Goal: Task Accomplishment & Management: Manage account settings

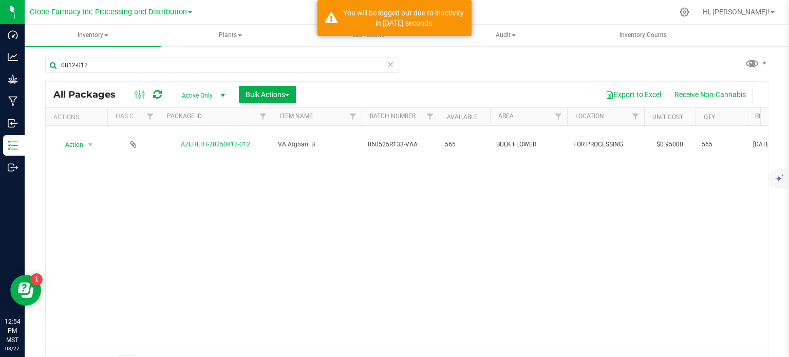
type input "0812-012"
click at [274, 103] on div "All Packages Active Only Active Only Lab Samples Locked All Bulk Actions Add to…" at bounding box center [407, 95] width 722 height 26
click at [278, 96] on span "Bulk Actions" at bounding box center [267, 94] width 44 height 8
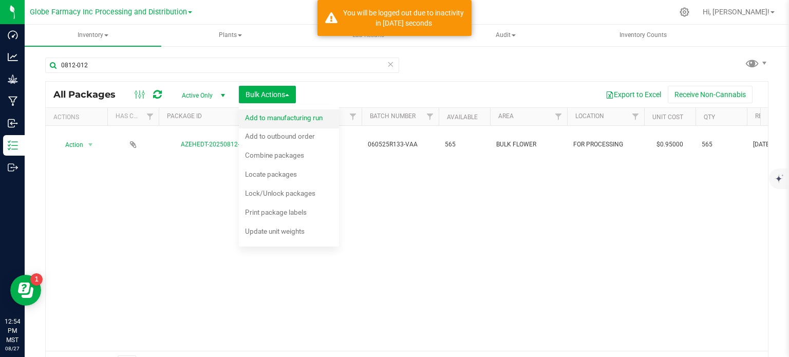
click at [282, 121] on div "Add to manufacturing run" at bounding box center [290, 119] width 91 height 16
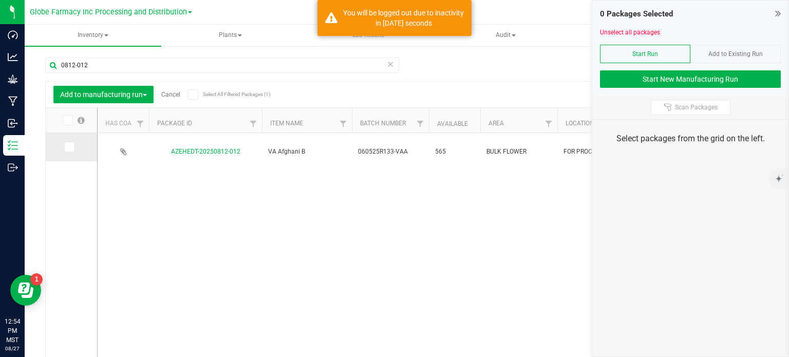
click at [67, 147] on icon at bounding box center [68, 147] width 7 height 0
click at [0, 0] on input "checkbox" at bounding box center [0, 0] width 0 height 0
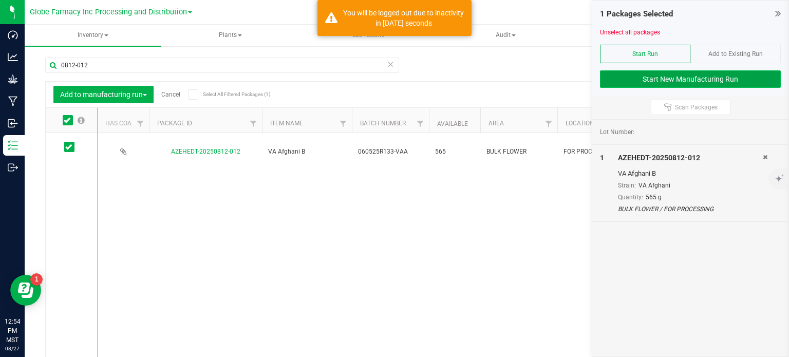
click at [711, 77] on button "Start New Manufacturing Run" at bounding box center [690, 78] width 181 height 17
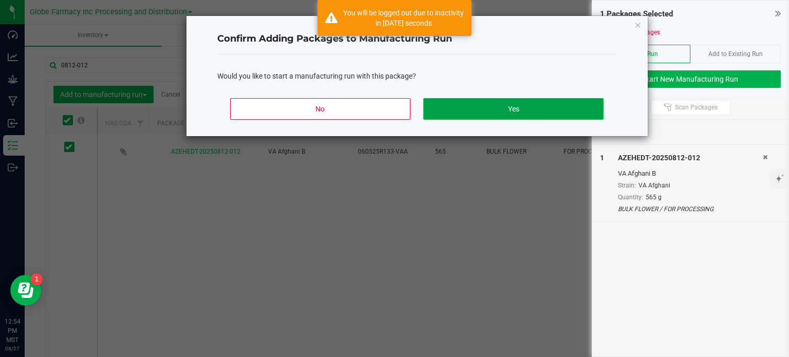
click at [453, 115] on button "Yes" at bounding box center [513, 109] width 180 height 22
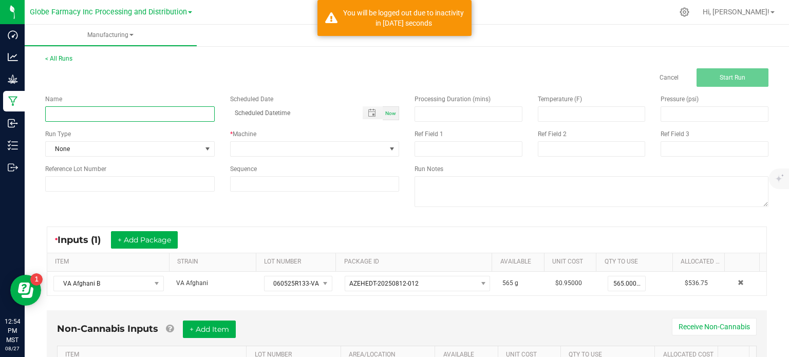
click at [86, 117] on input at bounding box center [129, 113] width 169 height 15
type input "PREROLL VA AFGHANI 1G"
click at [302, 145] on span at bounding box center [309, 149] width 156 height 14
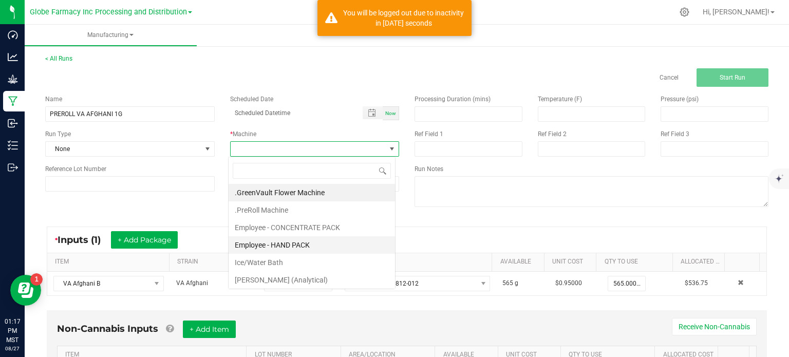
scroll to position [15, 167]
click at [295, 209] on li ".PreRoll Machine" at bounding box center [312, 209] width 166 height 17
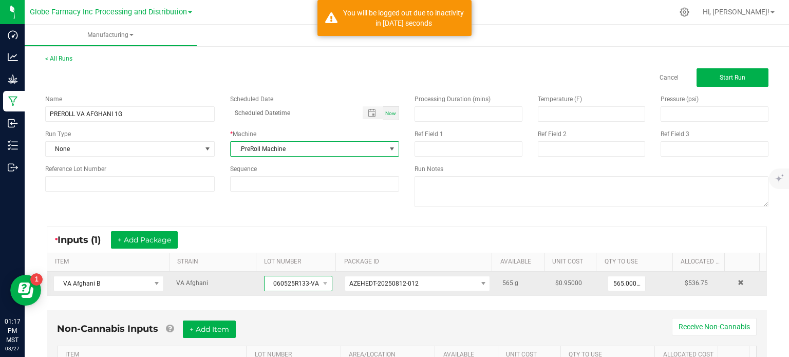
click at [279, 285] on span "060525R133-VAA" at bounding box center [291, 283] width 54 height 14
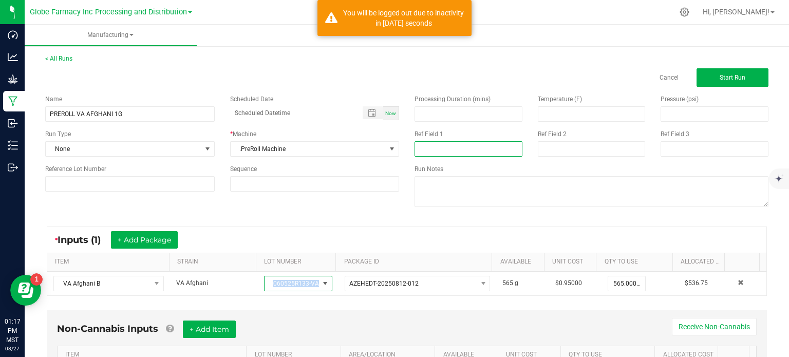
click at [455, 144] on input at bounding box center [468, 148] width 108 height 15
paste input "060525R133-VAA"
type input "060525R133-VAA"
click at [562, 145] on input at bounding box center [592, 148] width 108 height 15
type input "[DATE] PREROLL"
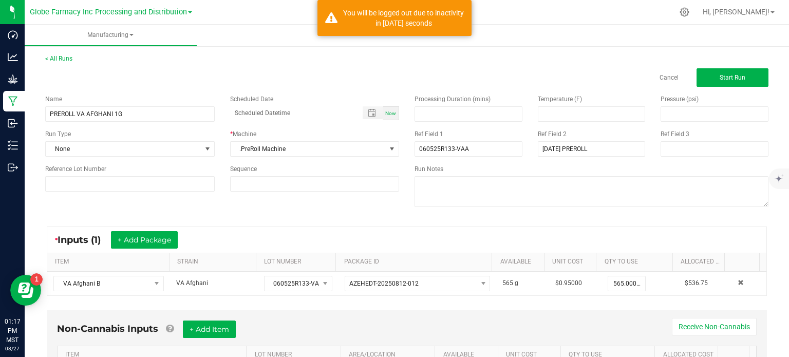
drag, startPoint x: 362, startPoint y: 210, endPoint x: 335, endPoint y: 211, distance: 27.3
click at [361, 210] on div "Name PREROLL VA AFGHANI 1G Scheduled Date Now Run Type None * Machine .PreRoll …" at bounding box center [406, 152] width 738 height 130
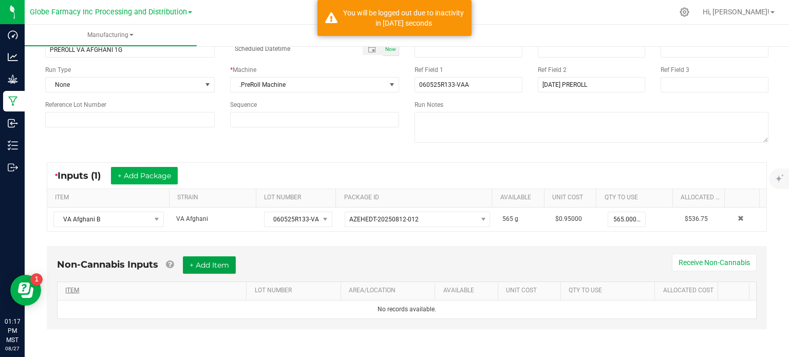
drag, startPoint x: 192, startPoint y: 268, endPoint x: 188, endPoint y: 286, distance: 18.2
click at [192, 268] on button "+ Add Item" at bounding box center [209, 264] width 53 height 17
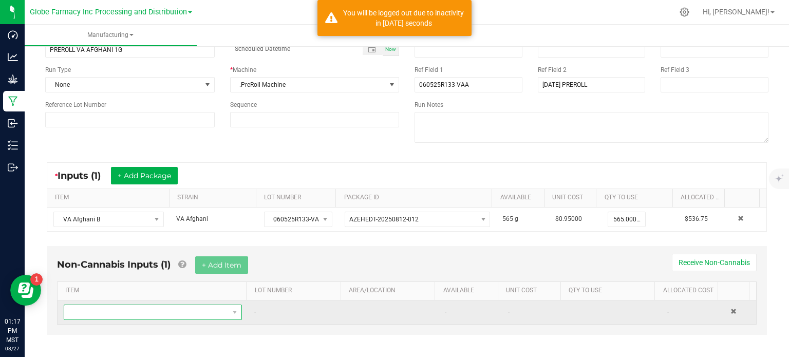
click at [179, 307] on span "NO DATA FOUND" at bounding box center [146, 312] width 164 height 14
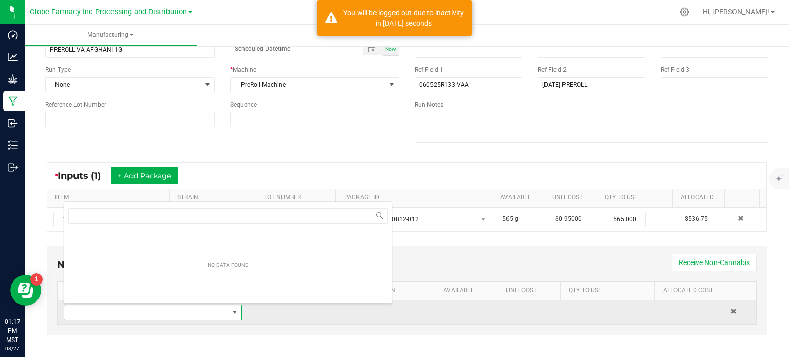
scroll to position [15, 172]
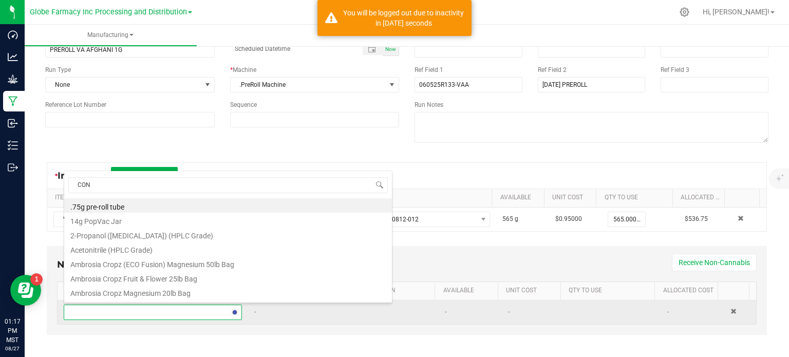
type input "CONE"
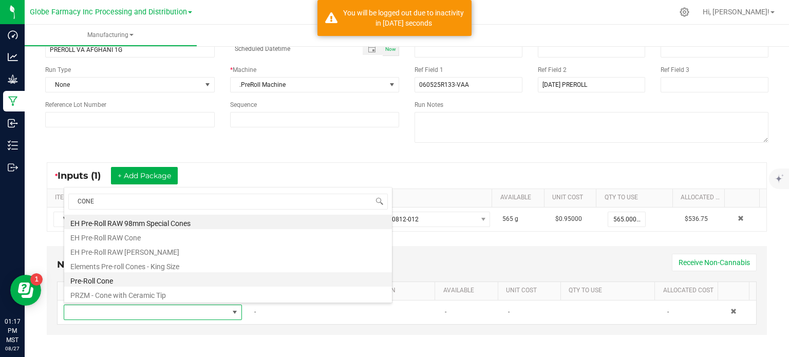
click at [152, 282] on li "Pre-Roll Cone" at bounding box center [228, 279] width 328 height 14
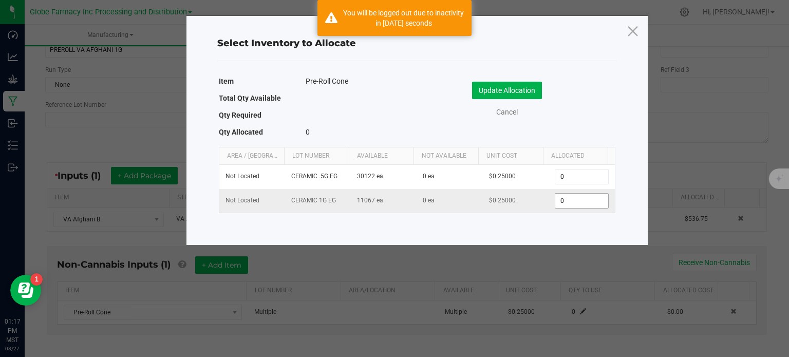
click at [559, 207] on input "0" at bounding box center [581, 201] width 52 height 14
type input "1"
click at [505, 89] on button "Update Allocation" at bounding box center [507, 90] width 70 height 17
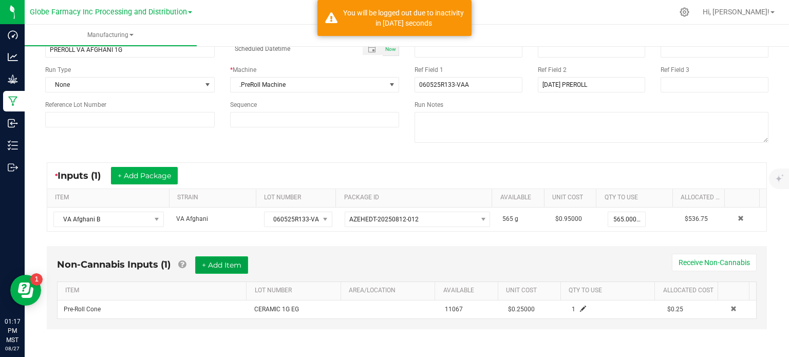
click at [230, 271] on button "+ Add Item" at bounding box center [221, 264] width 53 height 17
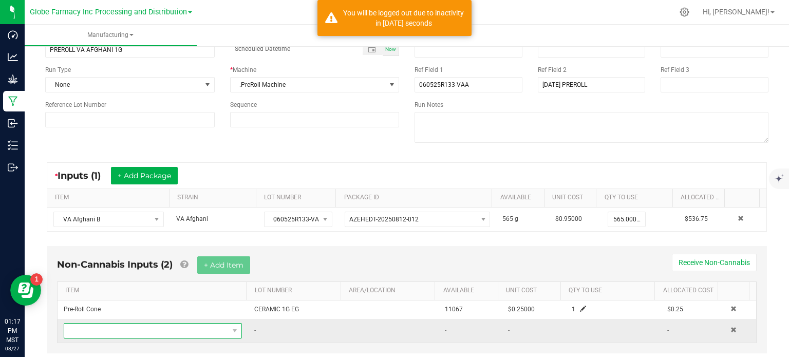
click at [182, 326] on span "NO DATA FOUND" at bounding box center [146, 331] width 164 height 14
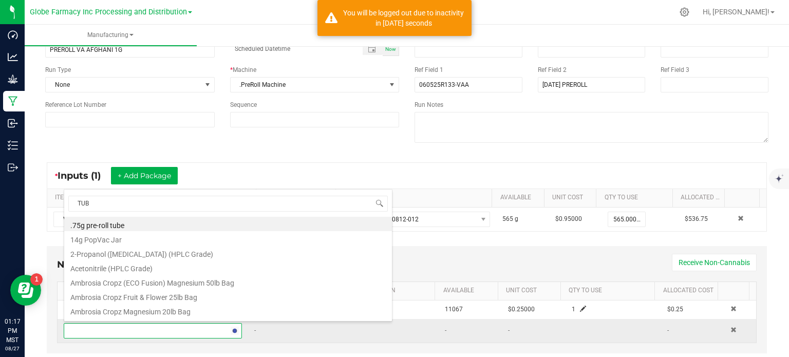
type input "TUBE"
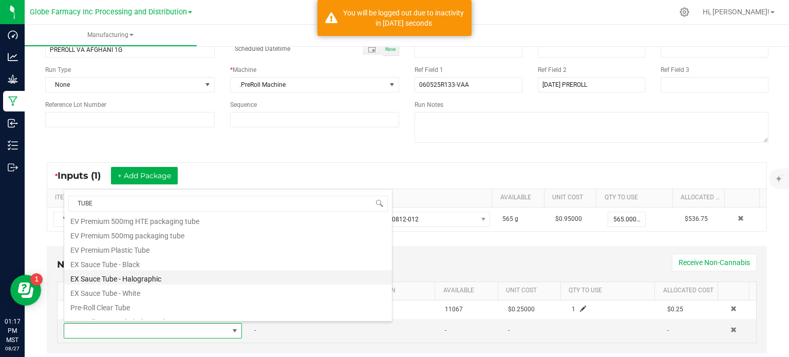
scroll to position [242, 0]
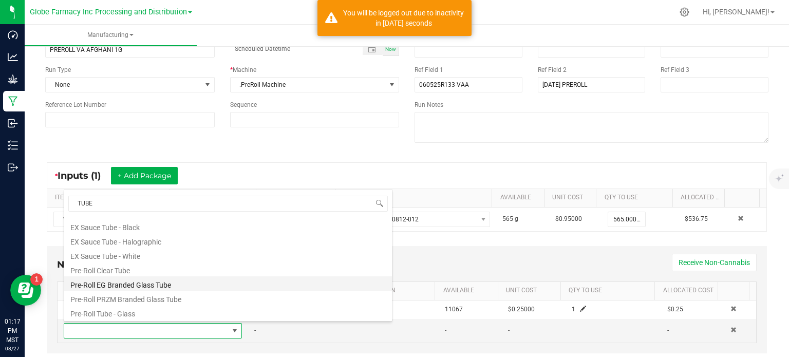
click at [152, 282] on li "Pre-Roll EG Branded Glass Tube" at bounding box center [228, 283] width 328 height 14
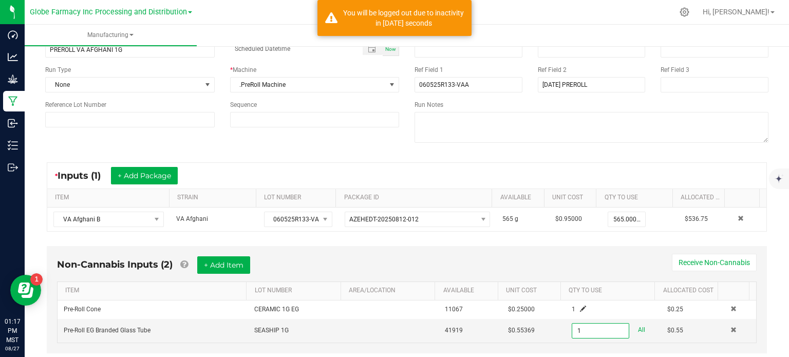
type input "1 ea"
click at [532, 178] on div "* Inputs (1) + Add Package" at bounding box center [406, 176] width 719 height 26
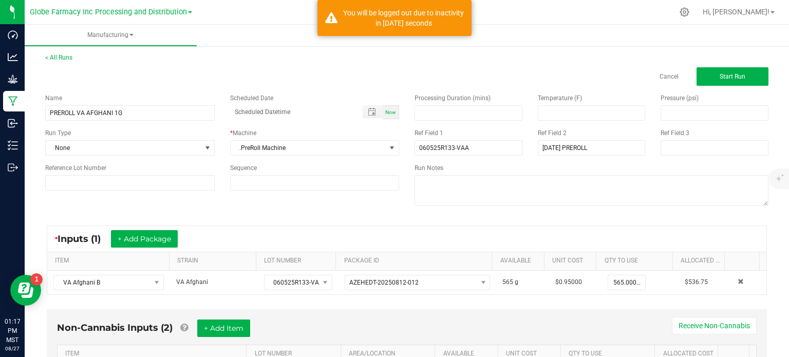
scroll to position [0, 0]
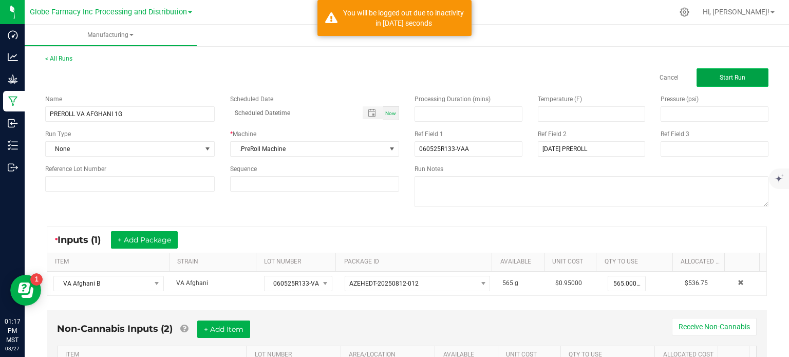
click at [719, 81] on span "Start Run" at bounding box center [732, 77] width 26 height 7
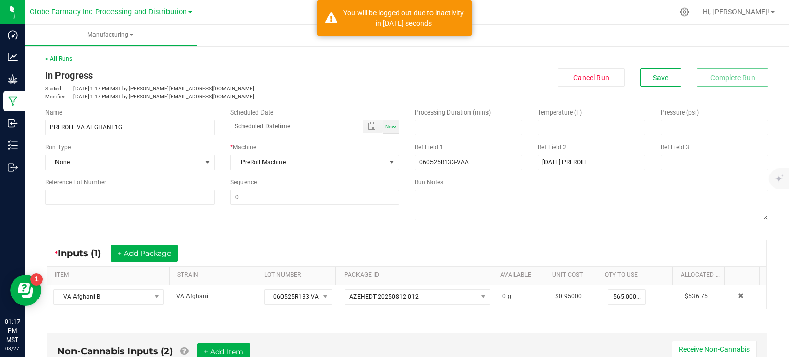
scroll to position [205, 0]
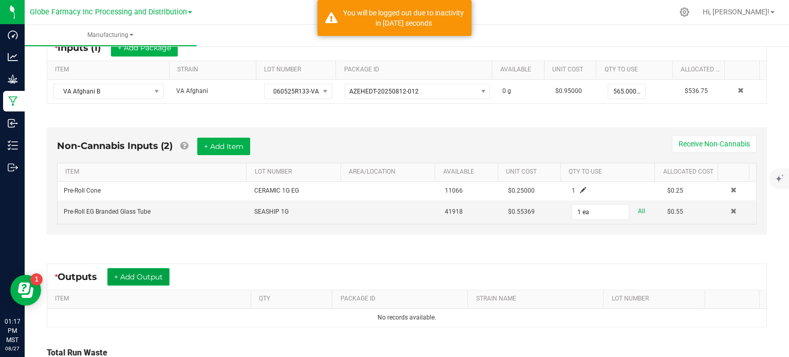
click at [121, 277] on button "+ Add Output" at bounding box center [138, 276] width 62 height 17
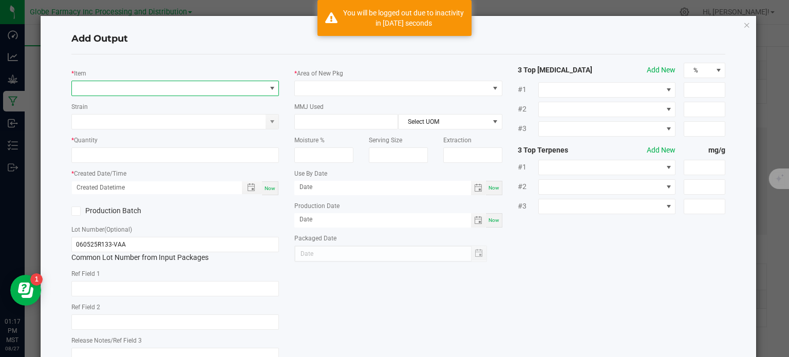
click at [153, 90] on span "NO DATA FOUND" at bounding box center [169, 88] width 194 height 14
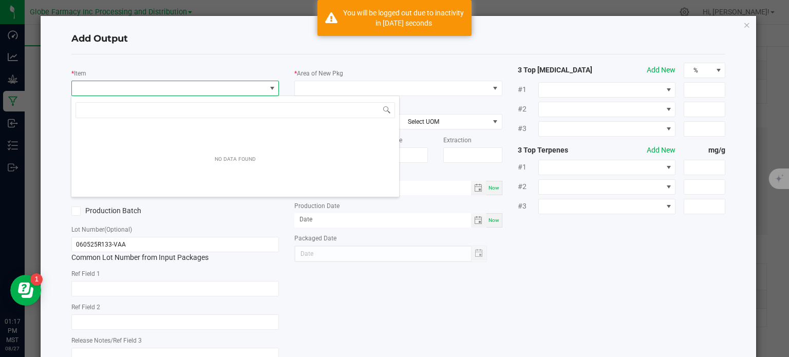
scroll to position [15, 205]
click at [148, 113] on input "VA AGHANI B" at bounding box center [234, 110] width 319 height 16
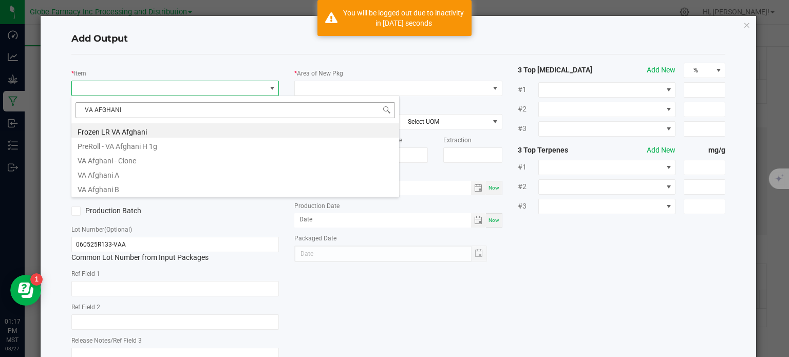
type input "VA AFGHANI B"
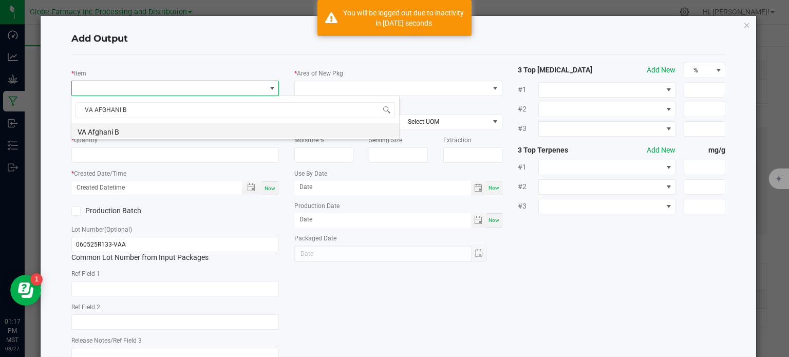
click at [132, 131] on li "VA Afghani B" at bounding box center [235, 130] width 328 height 14
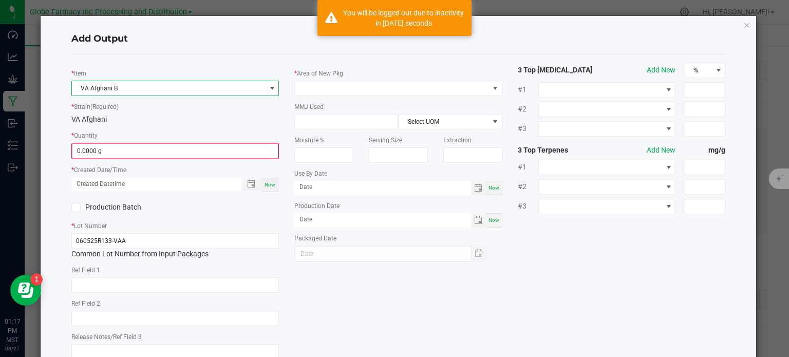
click at [77, 145] on input "0.0000 g" at bounding box center [175, 151] width 206 height 14
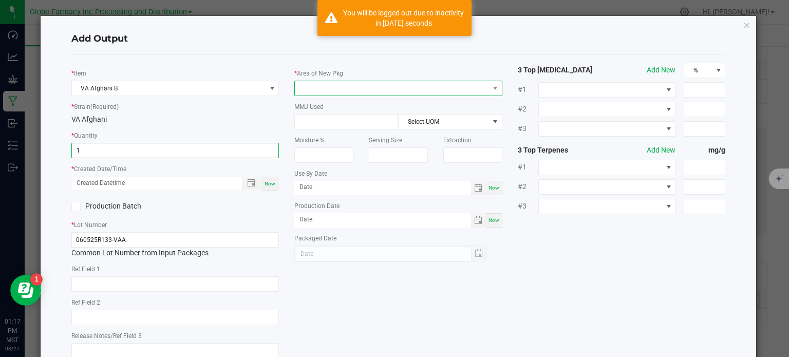
click at [365, 92] on span at bounding box center [392, 88] width 194 height 14
type input "1.0000 g"
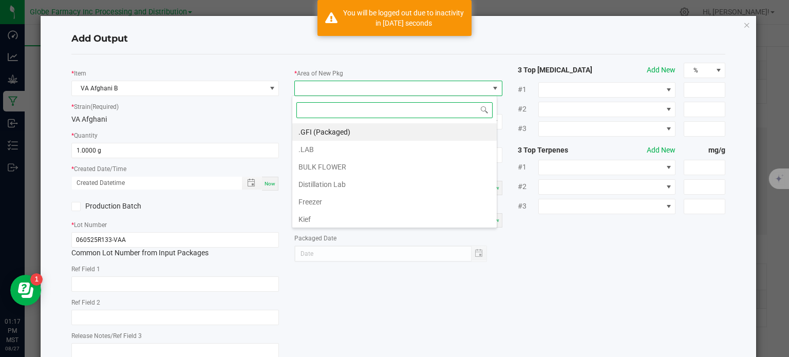
click at [357, 131] on li ".GFI (Packaged)" at bounding box center [394, 131] width 204 height 17
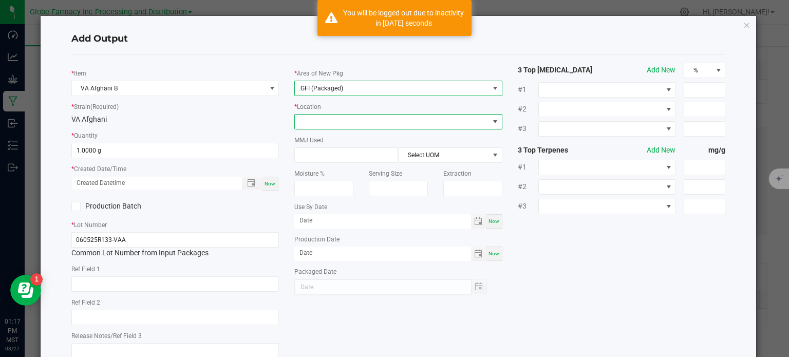
click at [357, 117] on span at bounding box center [392, 122] width 194 height 14
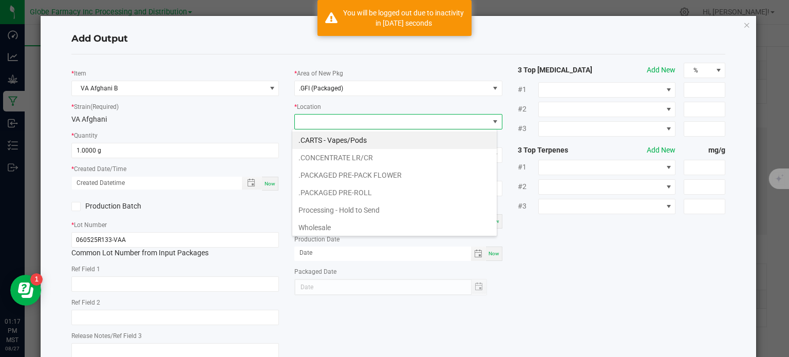
click at [356, 96] on div "* Area of New Pkg .GFI (Packaged) * Location MMJ Used Select UOM Moisture % Ser…" at bounding box center [398, 179] width 223 height 233
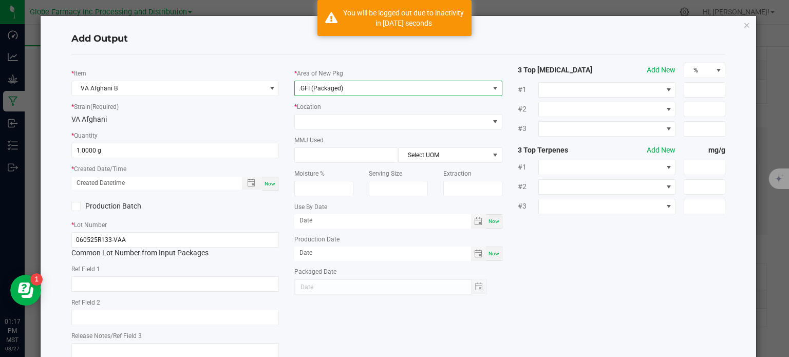
click at [358, 91] on span ".GFI (Packaged)" at bounding box center [392, 88] width 194 height 14
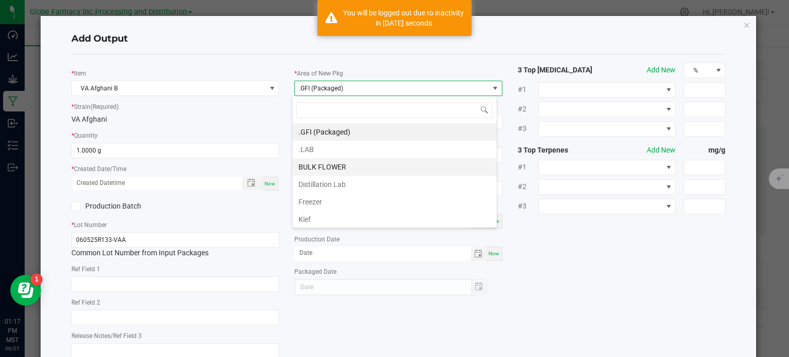
click at [336, 164] on li "BULK FLOWER" at bounding box center [394, 166] width 204 height 17
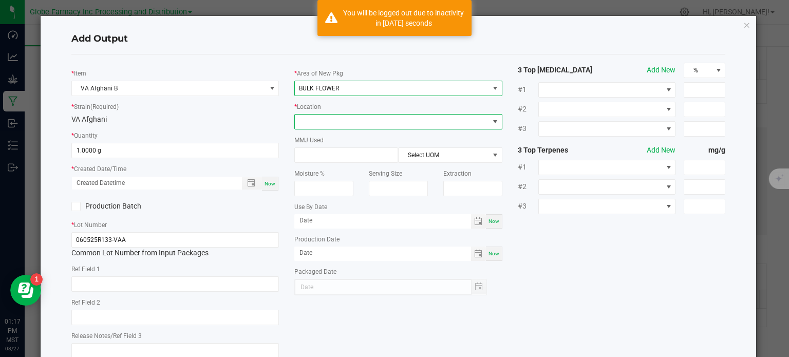
click at [335, 119] on span at bounding box center [392, 122] width 194 height 14
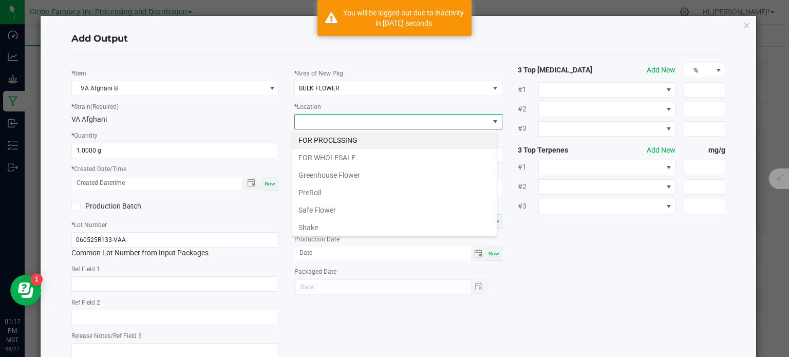
click at [333, 223] on li "Shake" at bounding box center [394, 227] width 204 height 17
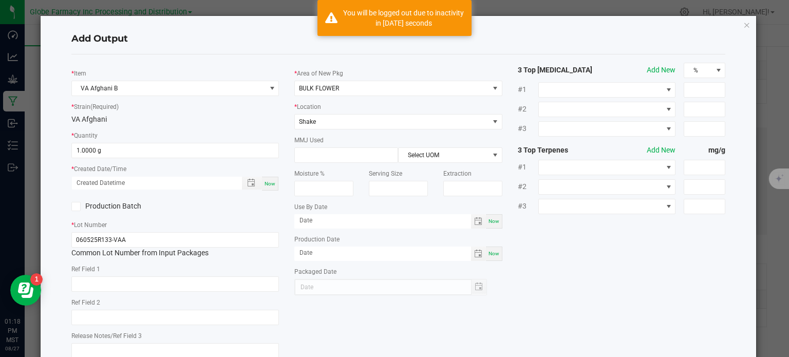
click at [668, 276] on div "* Item VA Afghani B * Strain (Required) VA Afghani * Quantity 1.0000 g * Create…" at bounding box center [399, 214] width 670 height 303
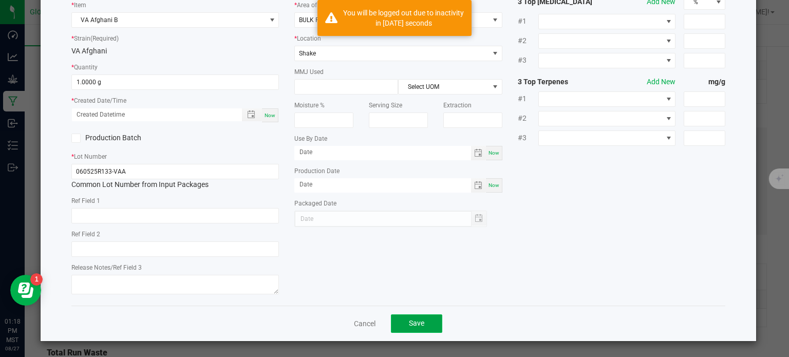
click at [424, 319] on button "Save" at bounding box center [416, 323] width 51 height 18
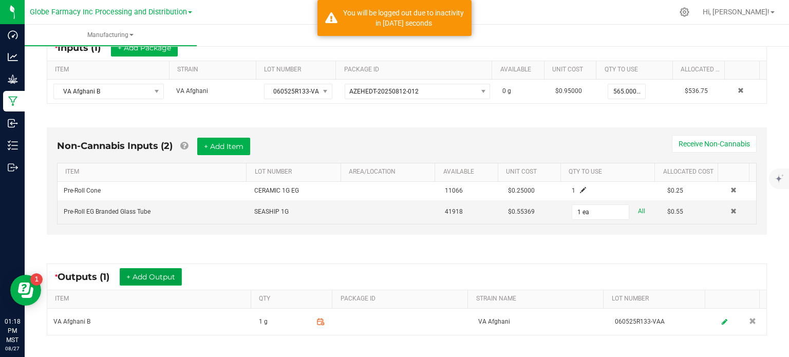
click at [165, 276] on button "+ Add Output" at bounding box center [151, 276] width 62 height 17
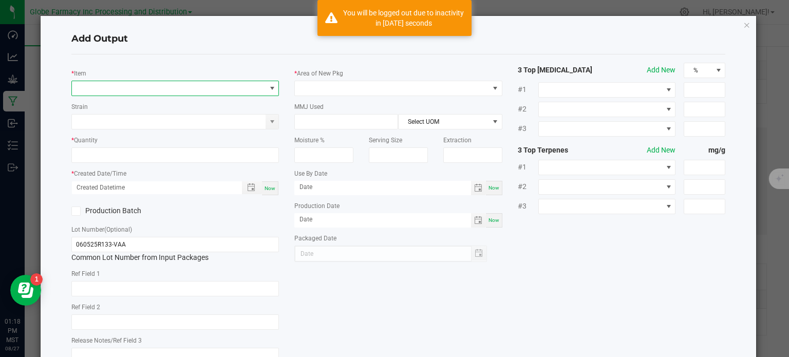
click at [144, 94] on span "NO DATA FOUND" at bounding box center [169, 88] width 194 height 14
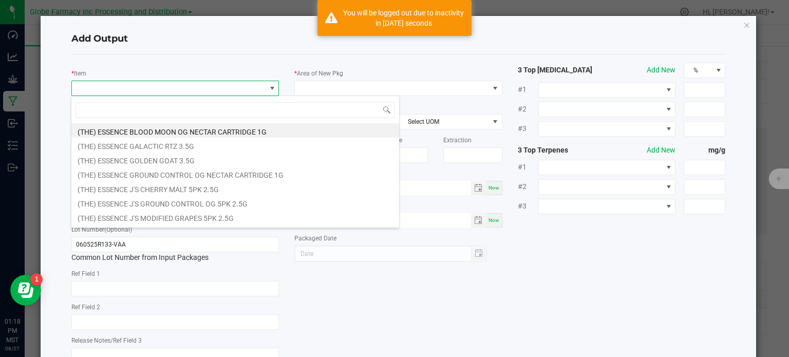
scroll to position [15, 205]
type input "VA AFGHANI"
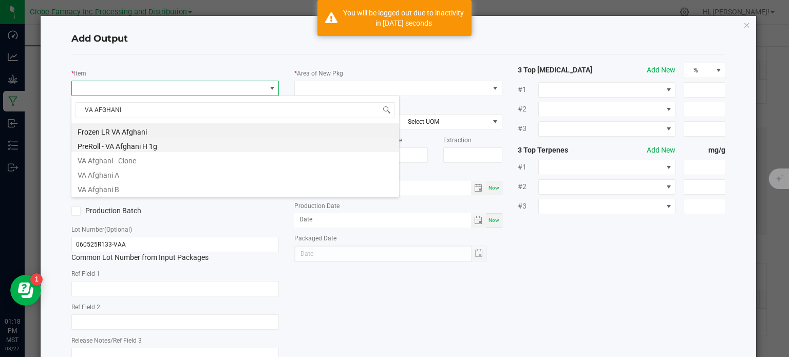
click at [145, 143] on li "PreRoll - VA Afghani H 1g" at bounding box center [235, 145] width 328 height 14
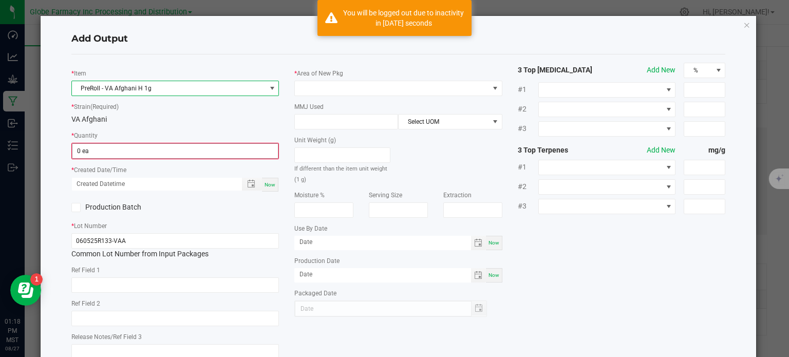
click at [123, 149] on input "0 ea" at bounding box center [175, 151] width 206 height 14
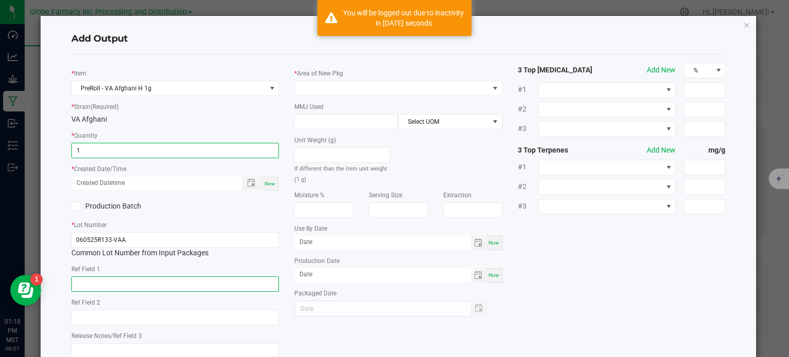
click at [145, 284] on input "text" at bounding box center [175, 283] width 208 height 15
type input "1 ea"
type input "FLOWER"
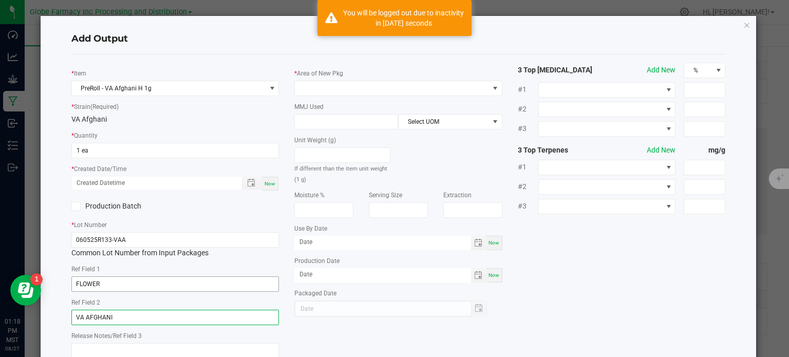
type input "VA AFGHANI"
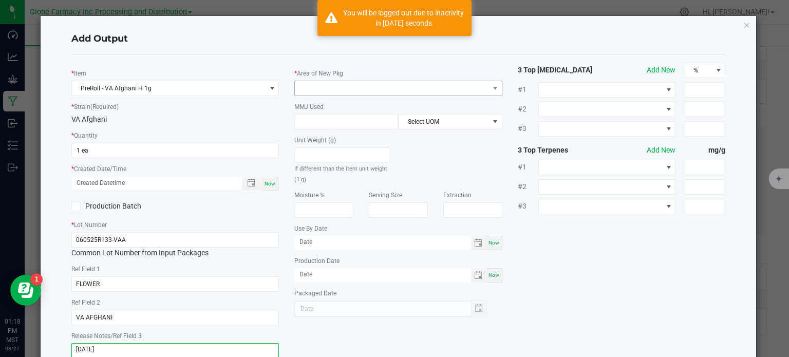
type textarea "[DATE]"
click at [351, 90] on span at bounding box center [392, 88] width 194 height 14
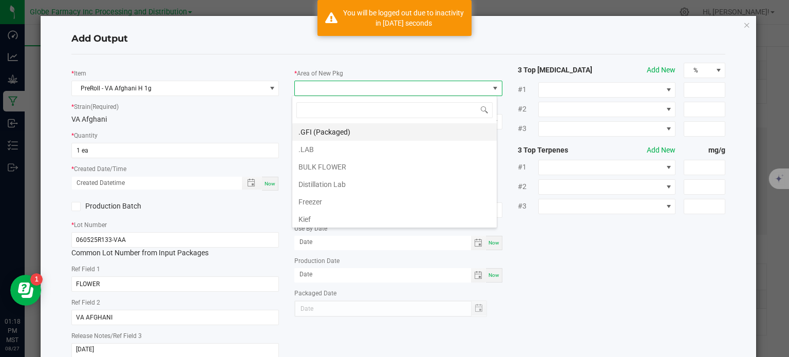
click at [348, 136] on li ".GFI (Packaged)" at bounding box center [394, 131] width 204 height 17
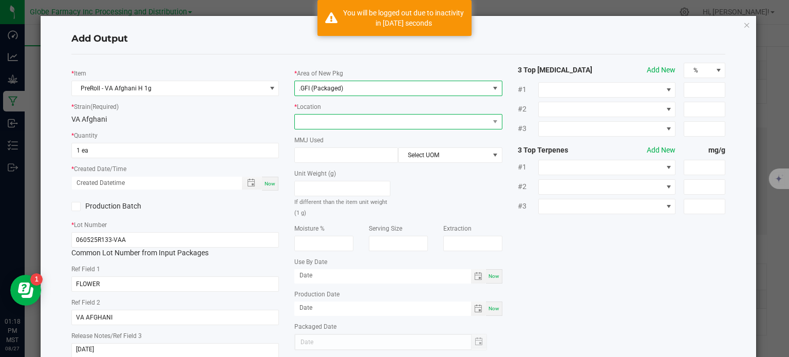
click at [346, 127] on span at bounding box center [392, 122] width 194 height 14
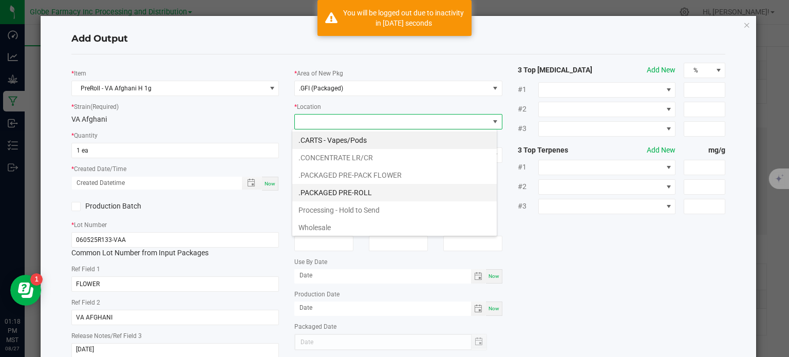
click at [351, 185] on li ".PACKAGED PRE-ROLL" at bounding box center [394, 192] width 204 height 17
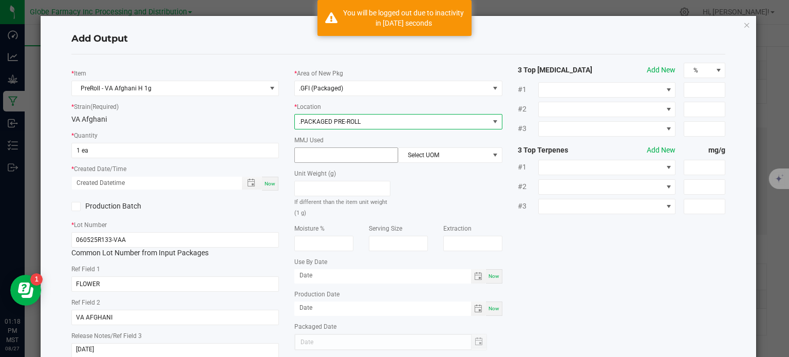
click at [355, 148] on input at bounding box center [346, 155] width 103 height 14
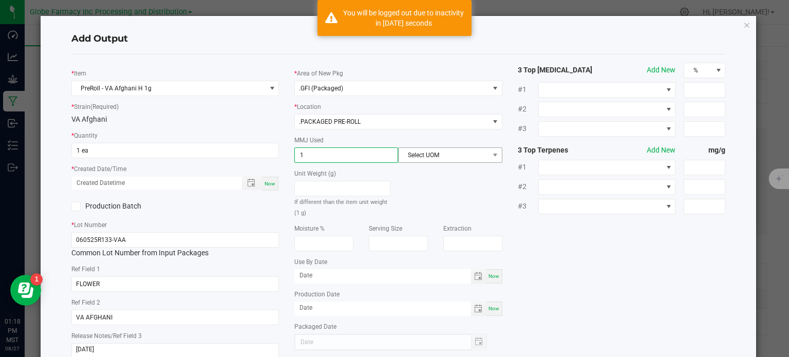
type input "1"
click at [422, 157] on span "Select UOM" at bounding box center [443, 155] width 90 height 14
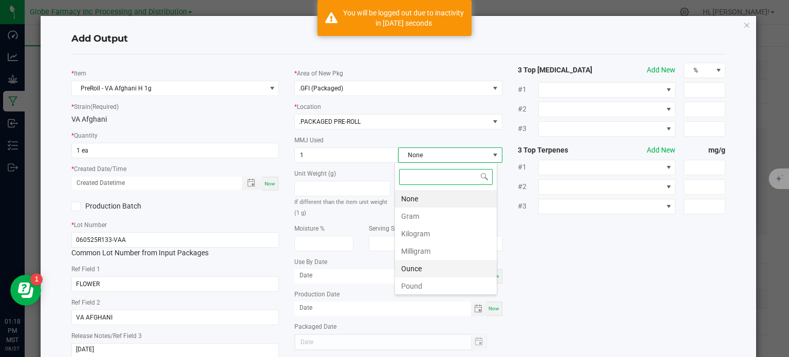
scroll to position [15, 103]
click at [417, 222] on li "Gram" at bounding box center [446, 215] width 102 height 17
click at [603, 267] on div "* Item PreRoll - VA Afghani H 1g * Strain (Required) VA [DEMOGRAPHIC_DATA] * Qu…" at bounding box center [399, 214] width 670 height 303
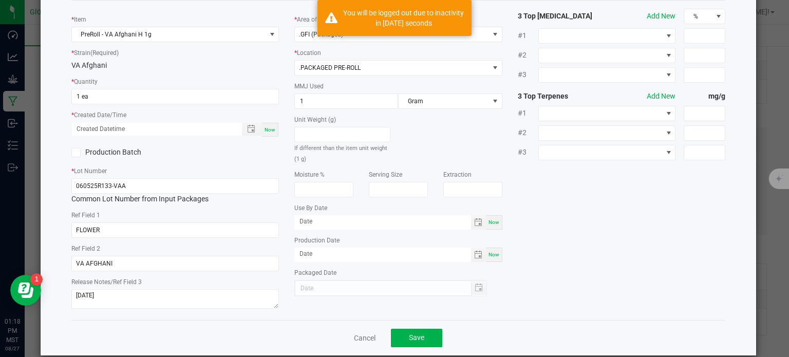
scroll to position [68, 0]
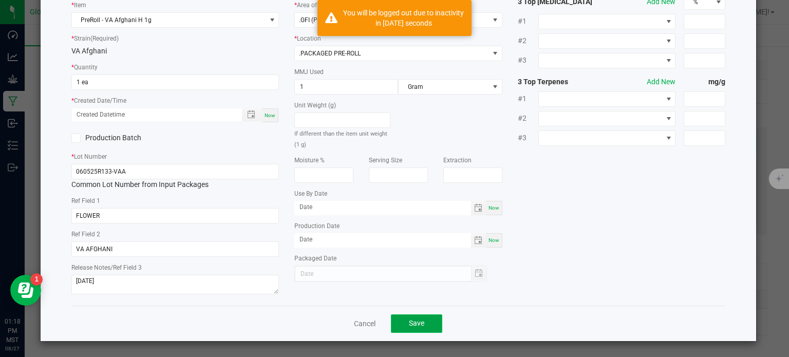
click at [411, 316] on button "Save" at bounding box center [416, 323] width 51 height 18
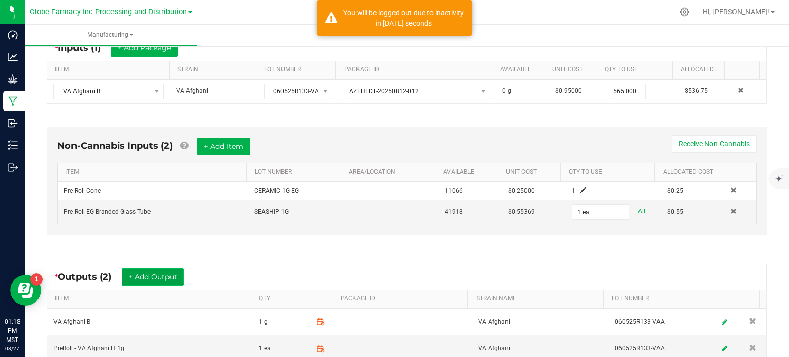
click at [177, 271] on button "+ Add Output" at bounding box center [153, 276] width 62 height 17
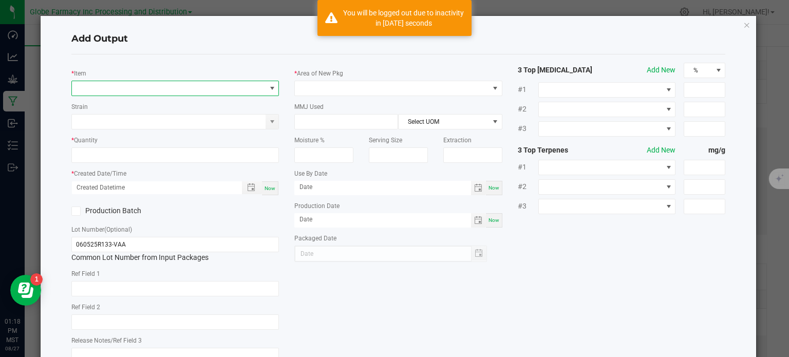
click at [156, 84] on span "NO DATA FOUND" at bounding box center [169, 88] width 194 height 14
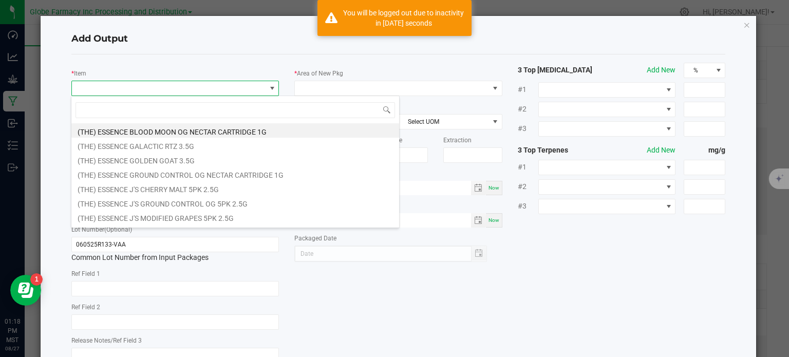
scroll to position [15, 205]
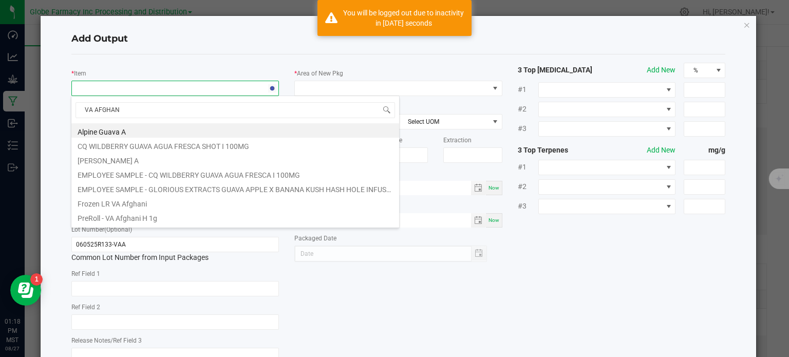
type input "VA AFGHANI"
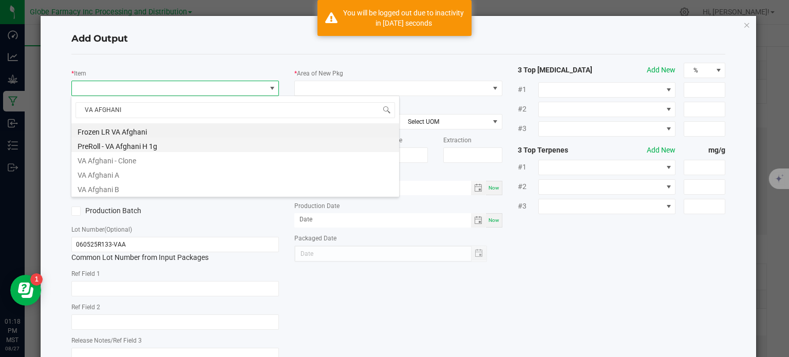
click at [132, 147] on li "PreRoll - VA Afghani H 1g" at bounding box center [235, 145] width 328 height 14
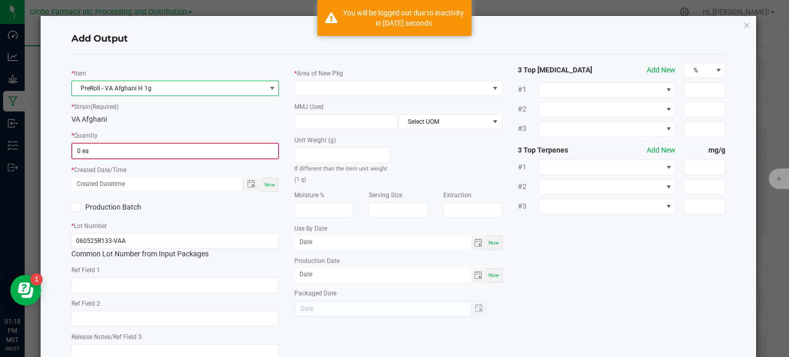
click at [103, 155] on input "0 ea" at bounding box center [175, 151] width 206 height 14
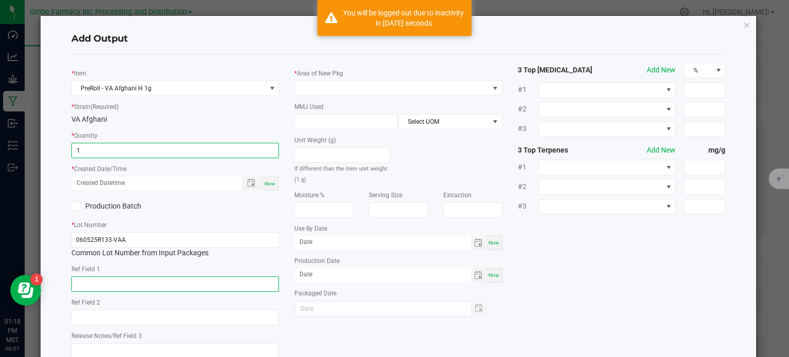
click at [90, 288] on input "text" at bounding box center [175, 283] width 208 height 15
type input "1 ea"
type input "FLOWER"
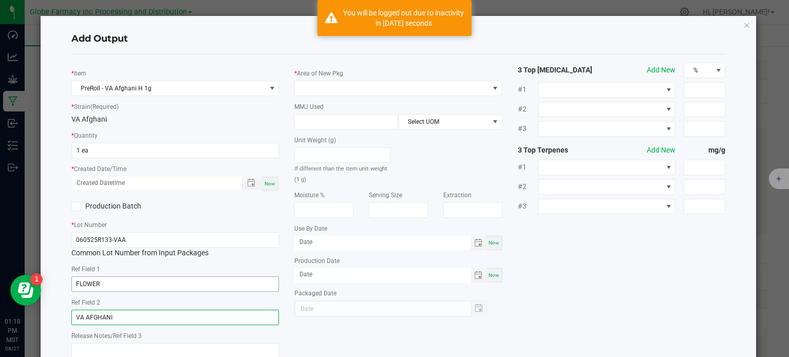
type input "VA AFGHANI"
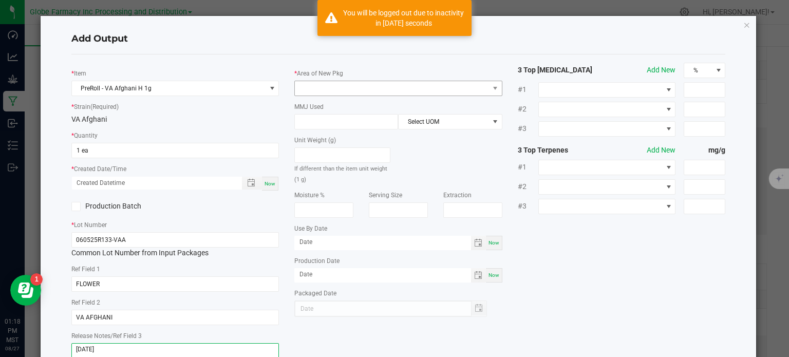
type textarea "[DATE]"
click at [342, 91] on span at bounding box center [392, 88] width 194 height 14
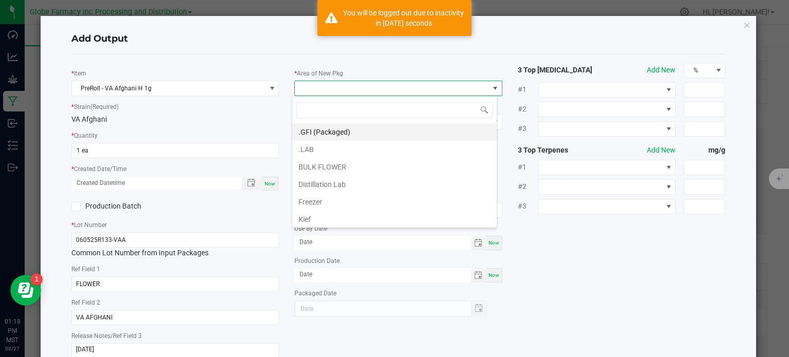
click at [327, 124] on li ".GFI (Packaged)" at bounding box center [394, 131] width 204 height 17
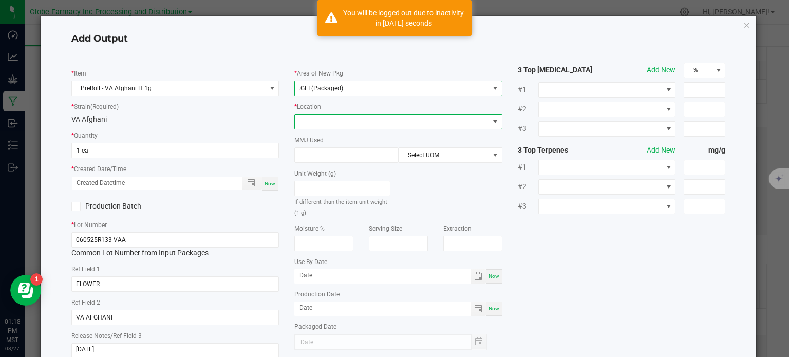
click at [327, 124] on span at bounding box center [392, 122] width 194 height 14
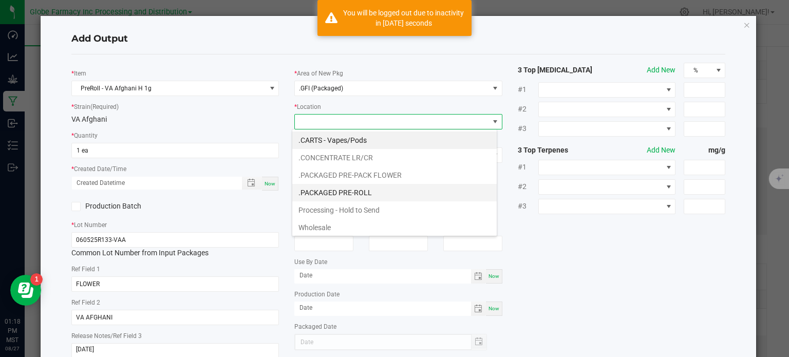
click at [346, 197] on li ".PACKAGED PRE-ROLL" at bounding box center [394, 192] width 204 height 17
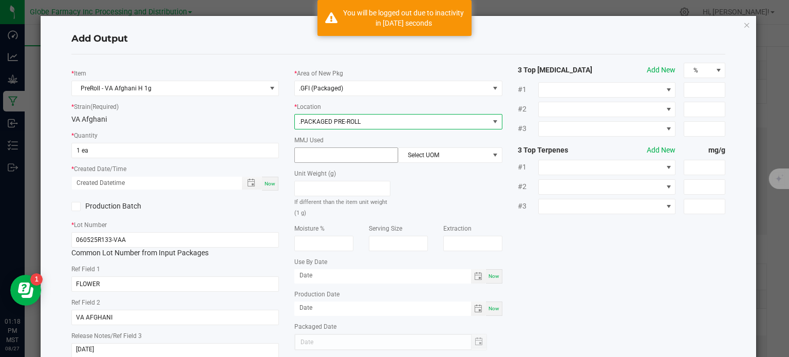
click at [333, 154] on input at bounding box center [346, 155] width 103 height 14
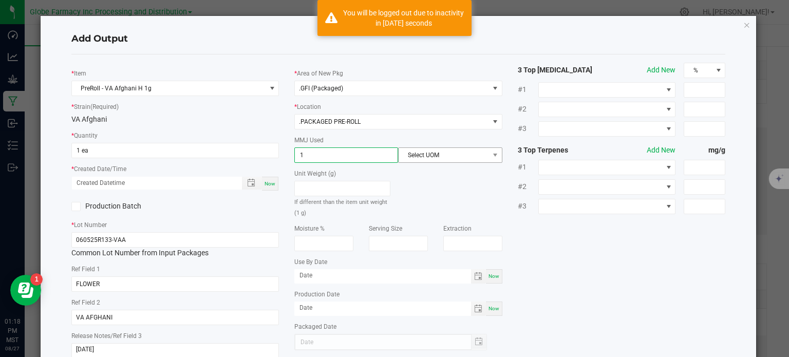
type input "1"
click at [417, 154] on span "Select UOM" at bounding box center [443, 155] width 90 height 14
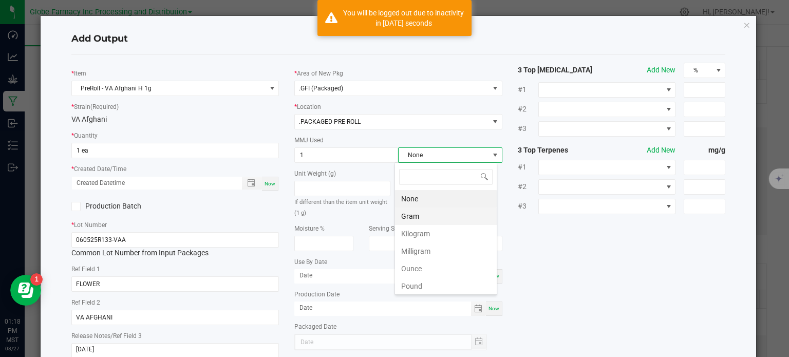
scroll to position [15, 103]
click at [420, 217] on li "Gram" at bounding box center [446, 215] width 102 height 17
click at [555, 252] on div "* Item PreRoll - VA Afghani H 1g * Strain (Required) VA [DEMOGRAPHIC_DATA] * Qu…" at bounding box center [399, 214] width 670 height 303
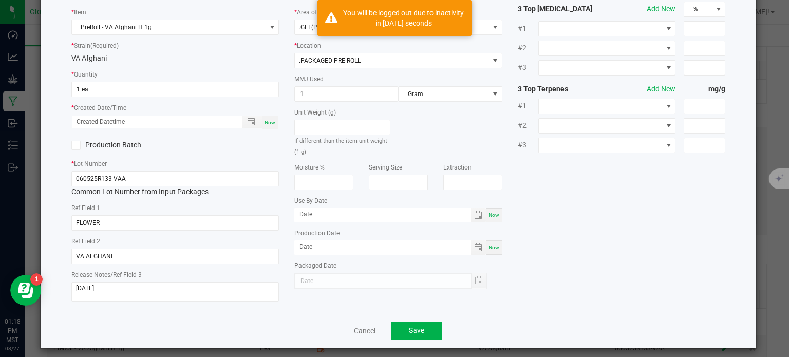
scroll to position [68, 0]
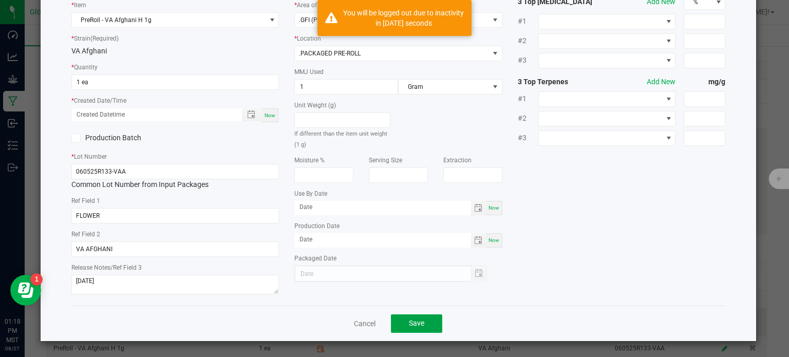
click at [433, 322] on button "Save" at bounding box center [416, 323] width 51 height 18
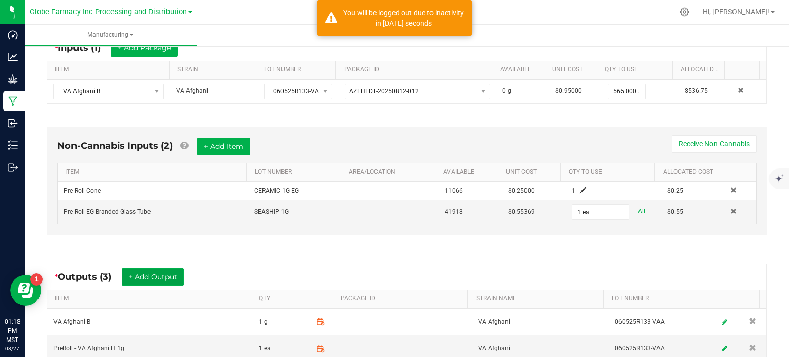
scroll to position [0, 0]
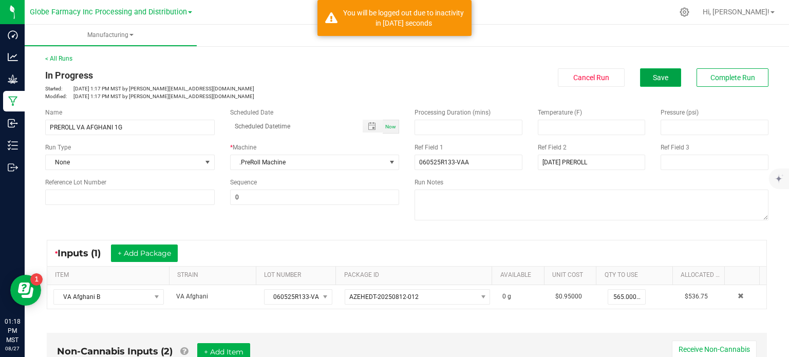
click at [663, 82] on button "Save" at bounding box center [660, 77] width 41 height 18
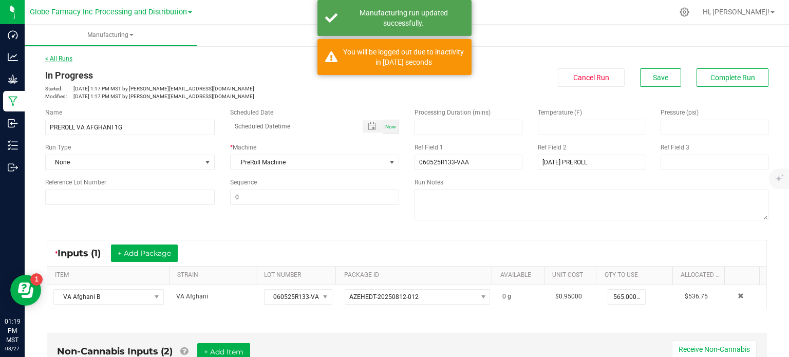
click at [63, 59] on link "< All Runs" at bounding box center [58, 58] width 27 height 7
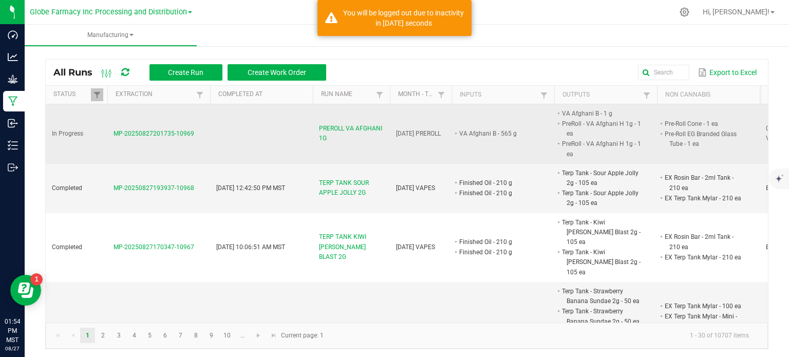
click at [323, 126] on span "PREROLL VA AFGHANI 1G" at bounding box center [351, 134] width 65 height 20
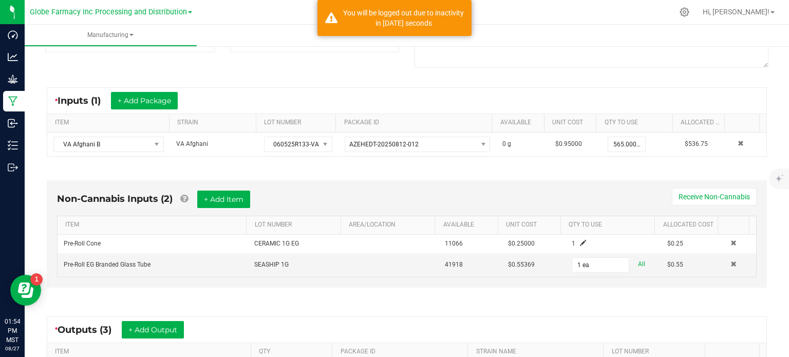
scroll to position [154, 0]
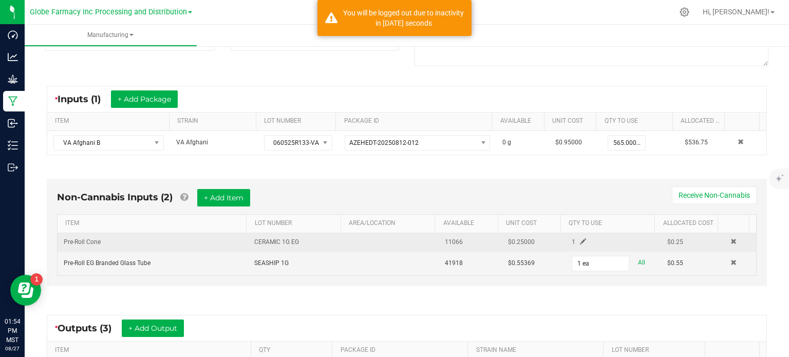
click at [580, 240] on span at bounding box center [583, 241] width 6 height 6
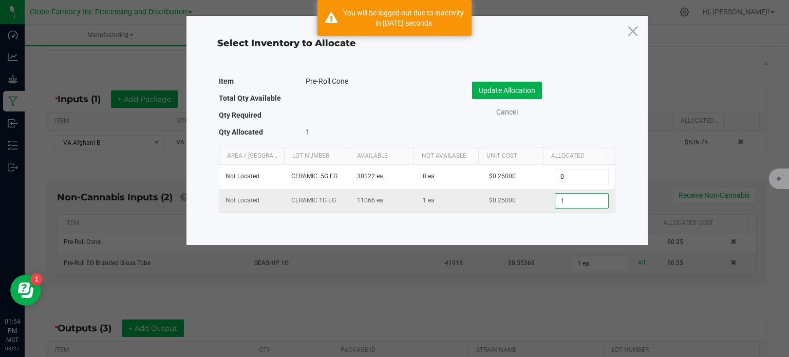
click at [575, 201] on input "1" at bounding box center [581, 201] width 52 height 14
type input "444"
click at [524, 88] on button "Update Allocation" at bounding box center [507, 90] width 70 height 17
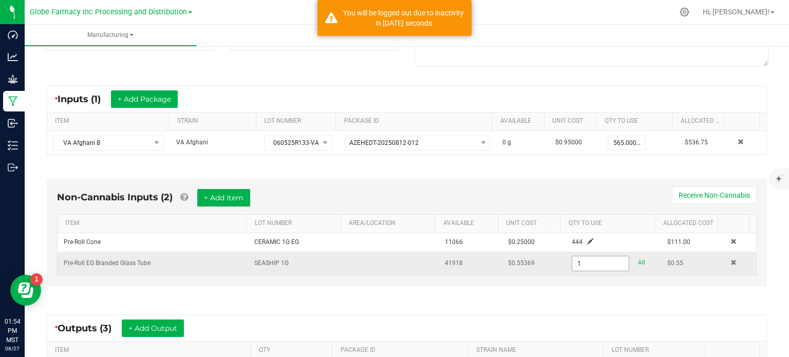
click at [572, 259] on input "1" at bounding box center [600, 263] width 56 height 14
type input "444 ea"
click at [579, 295] on div "Non-Cannabis Inputs (2) + Add Item Receive Non-Cannabis ITEM LOT NUMBER AREA/LO…" at bounding box center [406, 234] width 738 height 141
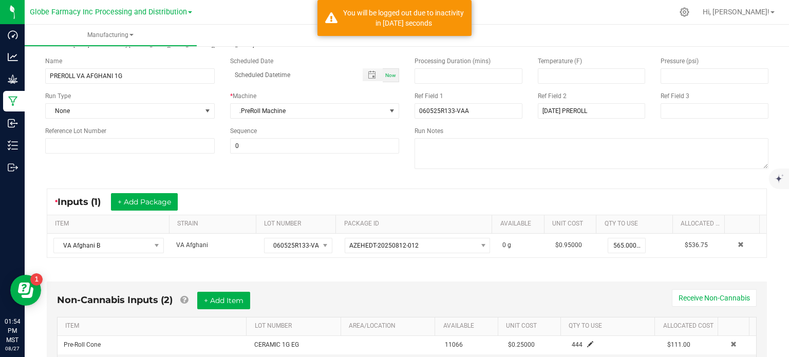
scroll to position [351, 0]
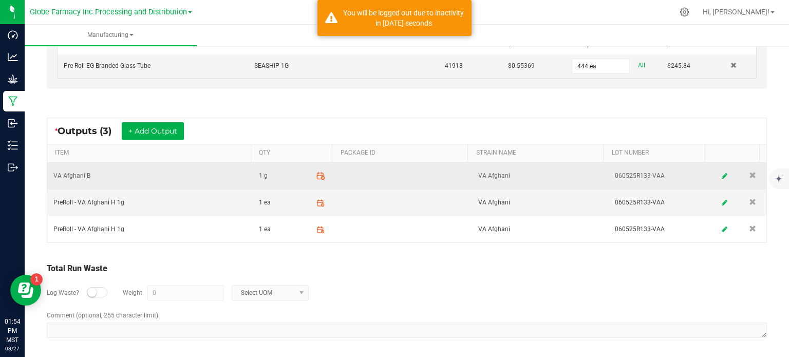
click at [316, 174] on icon at bounding box center [320, 176] width 9 height 9
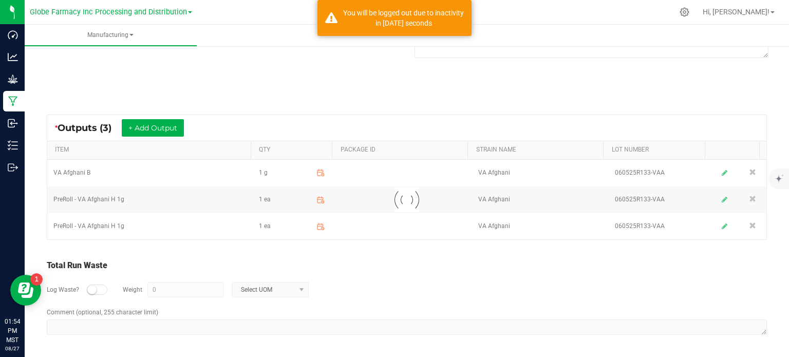
scroll to position [161, 0]
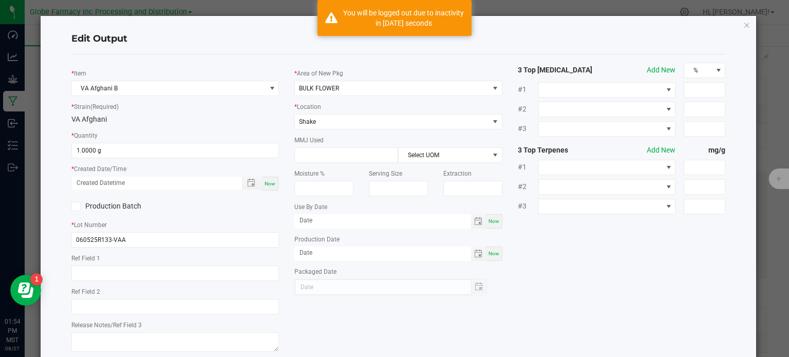
click at [157, 137] on div "* Quantity 1.0000 g" at bounding box center [175, 144] width 208 height 28
click at [156, 147] on input "1.0000 g" at bounding box center [175, 150] width 207 height 14
type input "20.0000 g"
click at [268, 186] on span "Now" at bounding box center [269, 184] width 11 height 6
type input "[DATE] 1:54 PM"
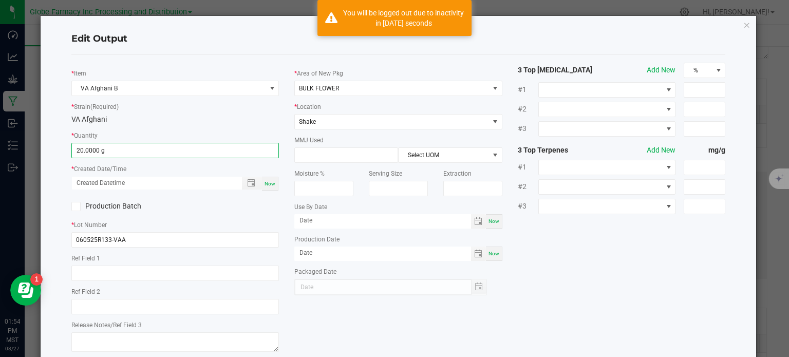
type input "[DATE]"
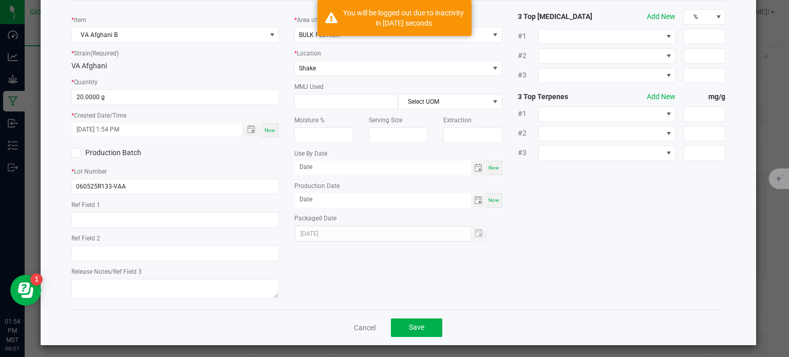
scroll to position [58, 0]
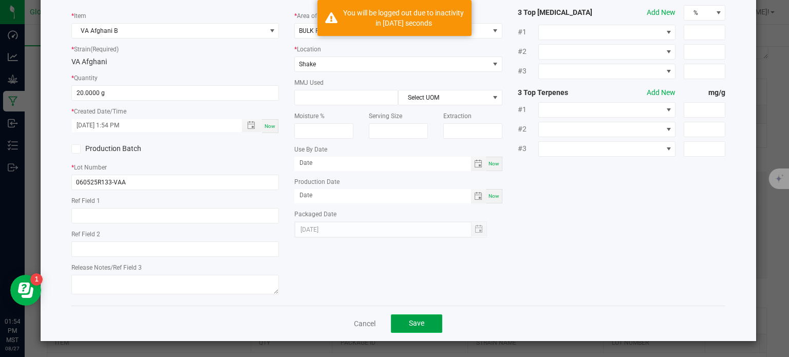
click at [417, 326] on span "Save" at bounding box center [416, 323] width 15 height 8
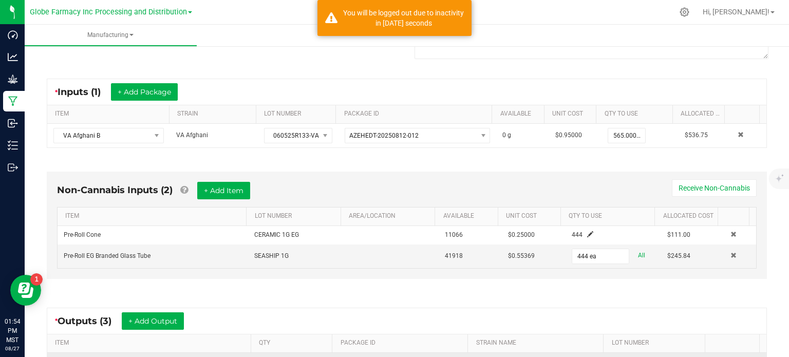
scroll to position [234, 0]
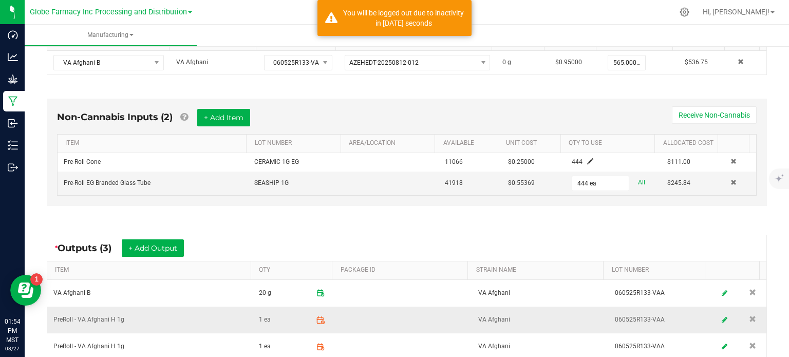
click at [316, 316] on icon at bounding box center [320, 319] width 9 height 9
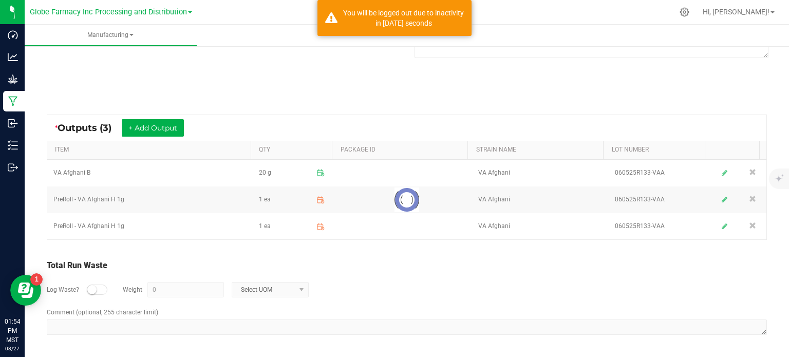
scroll to position [161, 0]
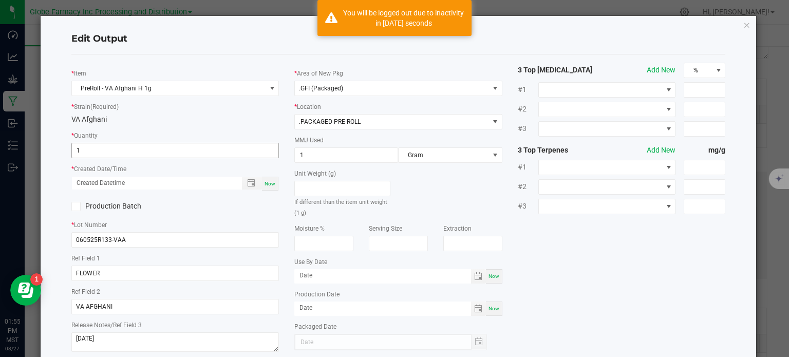
click at [107, 152] on input "1" at bounding box center [175, 150] width 207 height 14
type input "222 ea"
click at [269, 188] on div "Now" at bounding box center [270, 184] width 16 height 14
type input "[DATE] 1:55 PM"
type input "[DATE]"
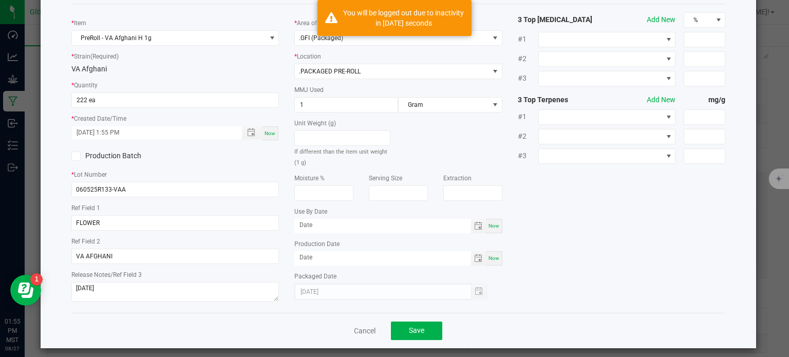
scroll to position [58, 0]
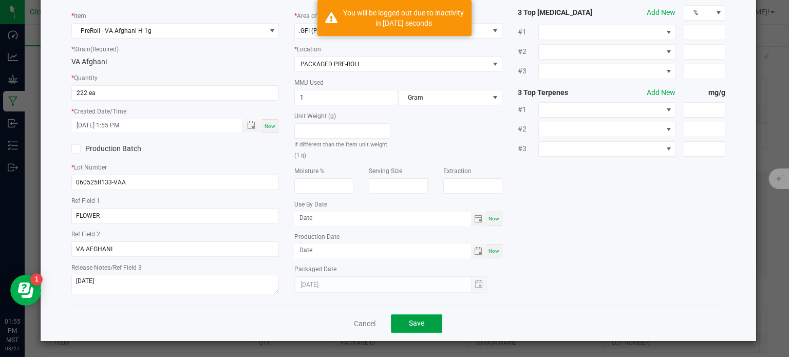
click at [427, 325] on button "Save" at bounding box center [416, 323] width 51 height 18
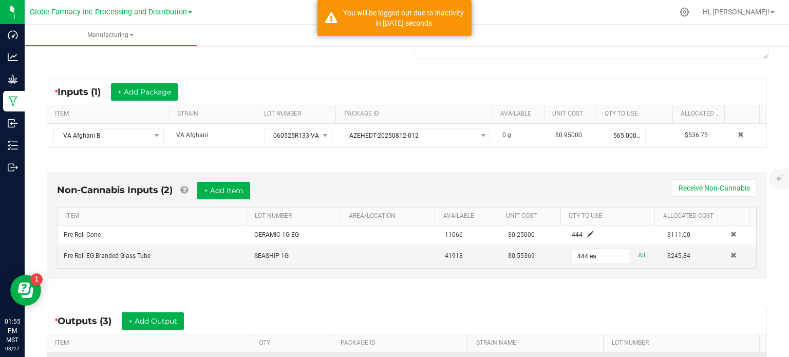
scroll to position [234, 0]
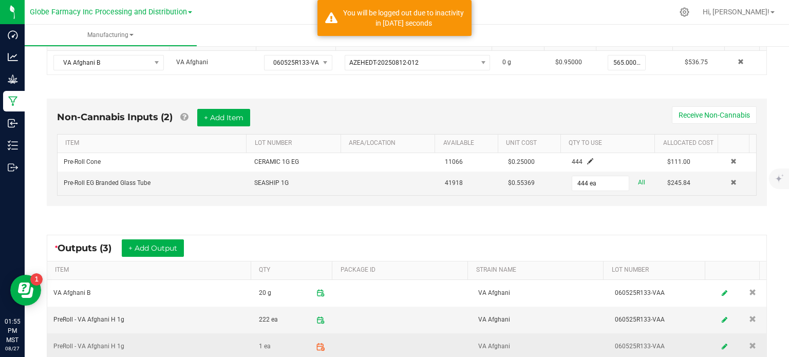
click at [319, 339] on span at bounding box center [320, 346] width 18 height 18
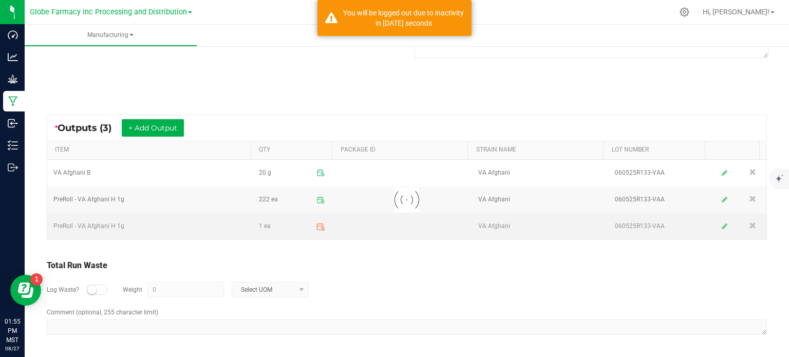
scroll to position [161, 0]
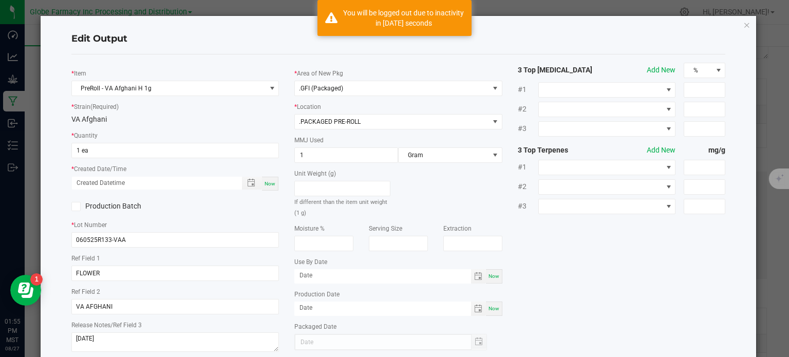
click at [269, 188] on div "Now" at bounding box center [270, 184] width 16 height 14
type input "[DATE] 1:55 PM"
type input "[DATE]"
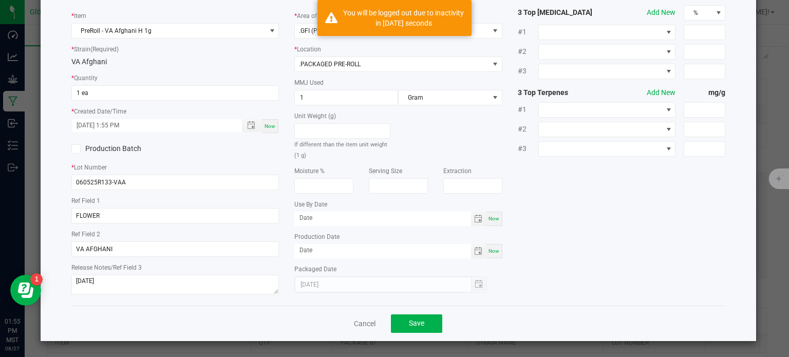
scroll to position [58, 0]
click at [399, 330] on button "Save" at bounding box center [416, 323] width 51 height 18
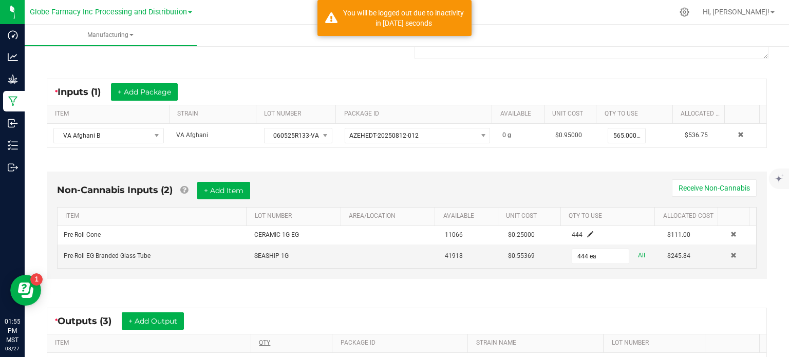
scroll to position [234, 0]
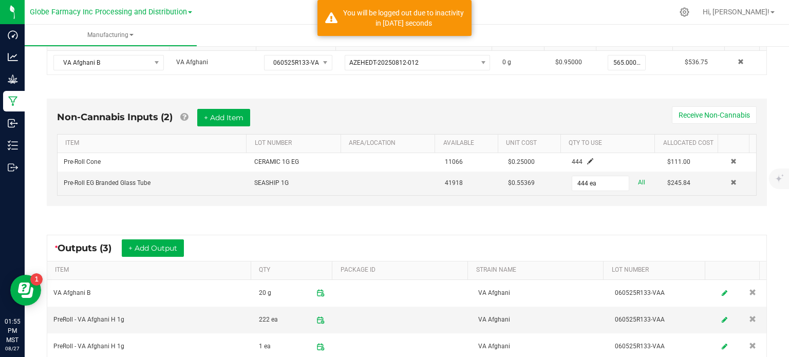
click at [316, 345] on icon at bounding box center [320, 346] width 8 height 8
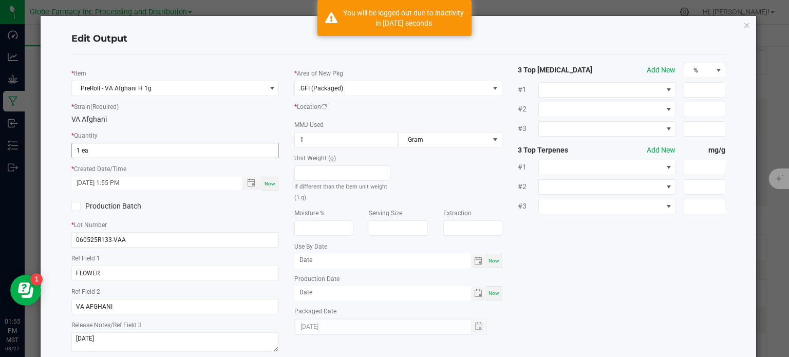
scroll to position [161, 0]
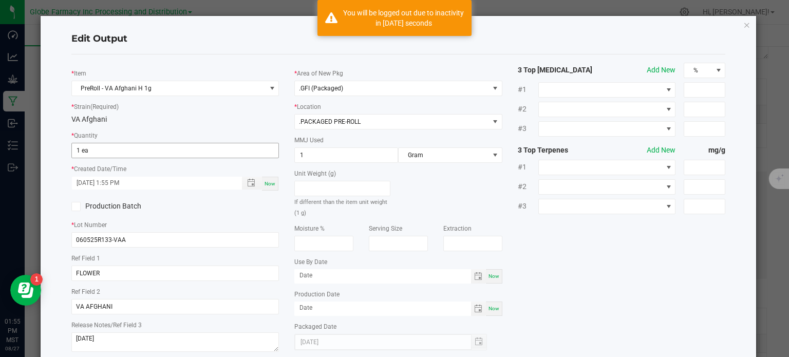
click at [111, 148] on input "1 ea" at bounding box center [175, 150] width 207 height 14
type input "222 ea"
click at [529, 246] on div "* Item PreRoll - VA Afghani H 1g * Strain (Required) VA [DEMOGRAPHIC_DATA] * Qu…" at bounding box center [399, 209] width 670 height 292
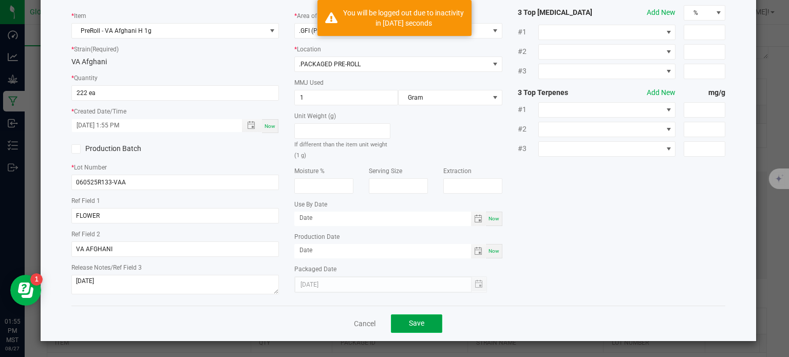
click at [412, 325] on span "Save" at bounding box center [416, 323] width 15 height 8
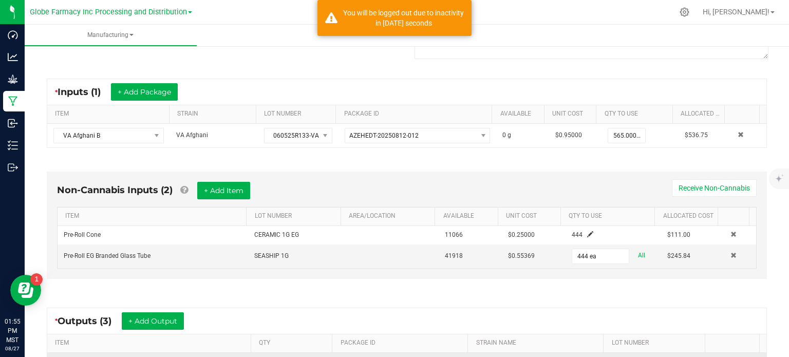
scroll to position [234, 0]
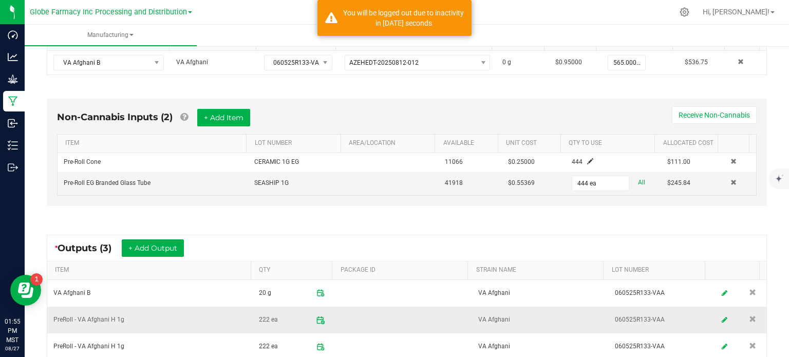
click at [316, 321] on icon at bounding box center [320, 319] width 9 height 9
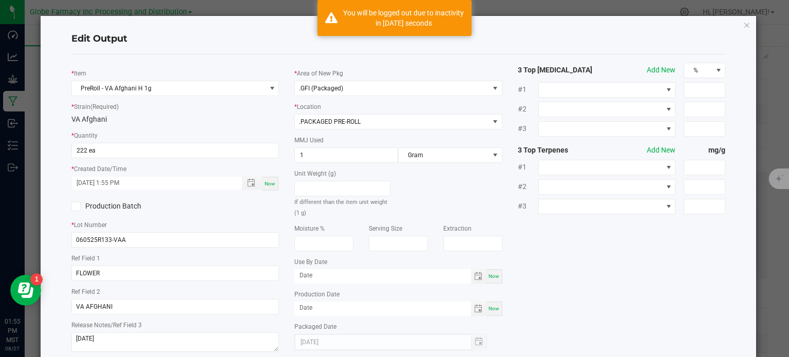
scroll to position [58, 0]
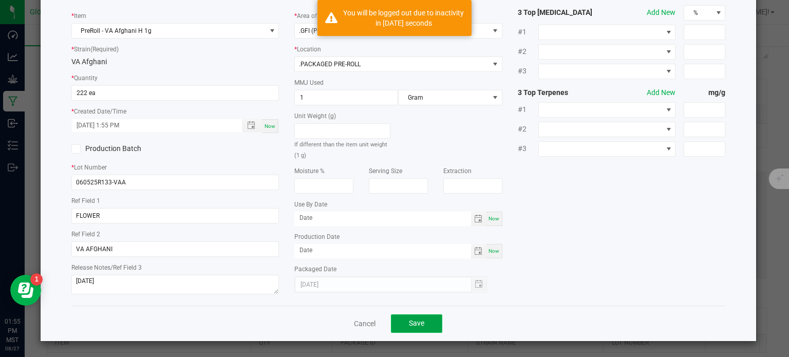
click at [400, 327] on button "Save" at bounding box center [416, 323] width 51 height 18
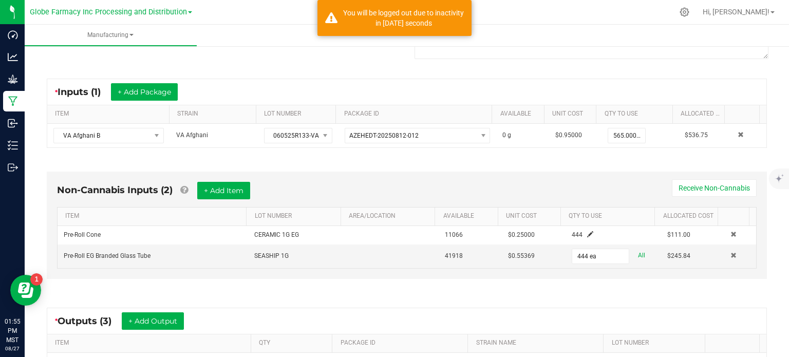
scroll to position [234, 0]
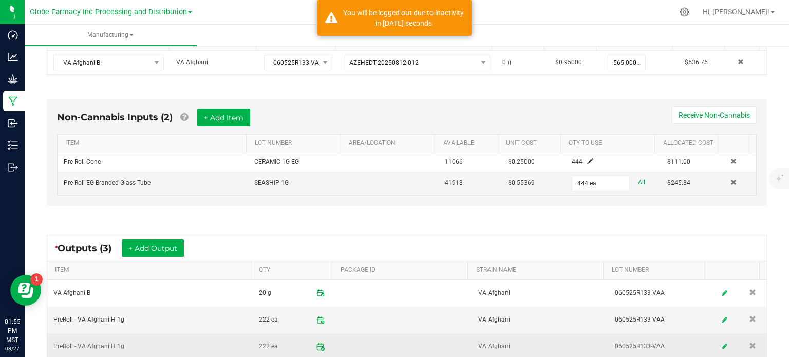
click at [317, 347] on icon at bounding box center [320, 347] width 6 height 6
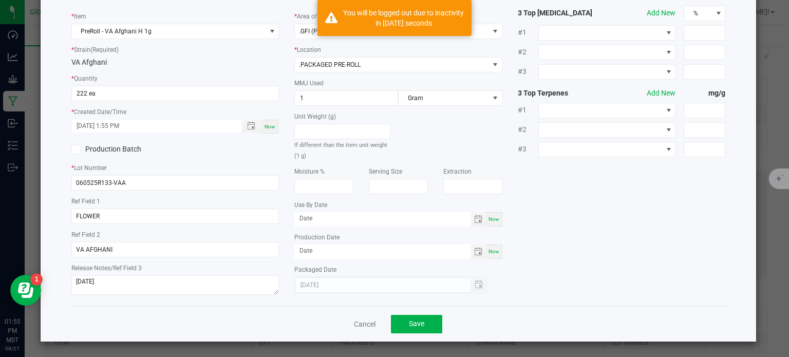
scroll to position [58, 0]
click at [408, 317] on button "Save" at bounding box center [416, 323] width 51 height 18
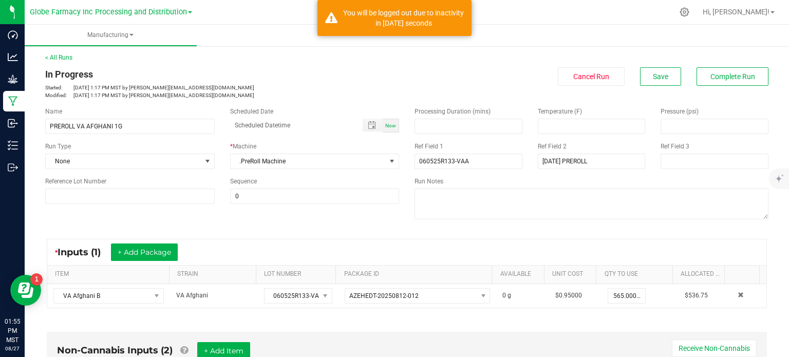
scroll to position [0, 0]
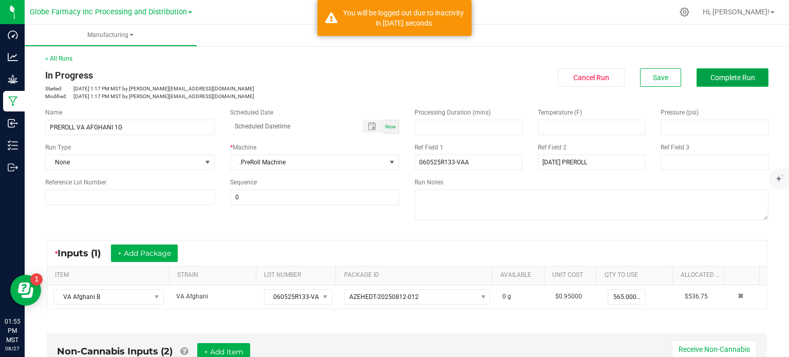
click at [713, 70] on button "Complete Run" at bounding box center [732, 77] width 72 height 18
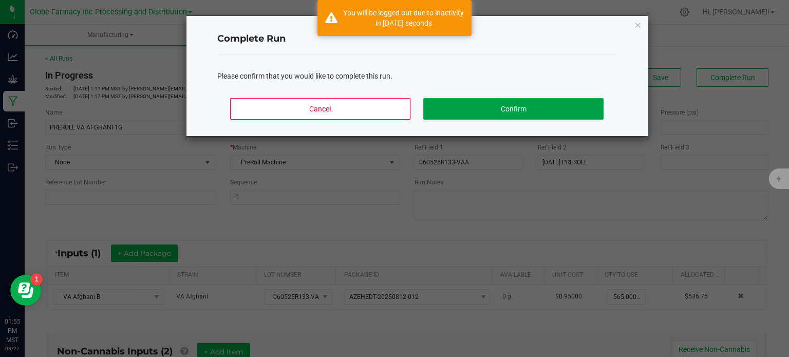
click at [514, 105] on button "Confirm" at bounding box center [513, 109] width 180 height 22
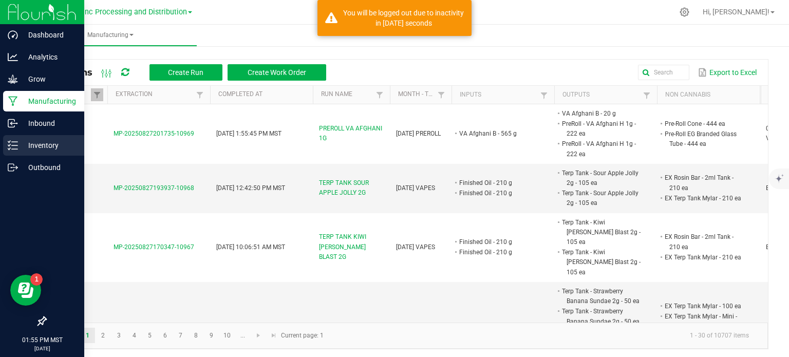
click at [15, 147] on icon at bounding box center [13, 145] width 10 height 10
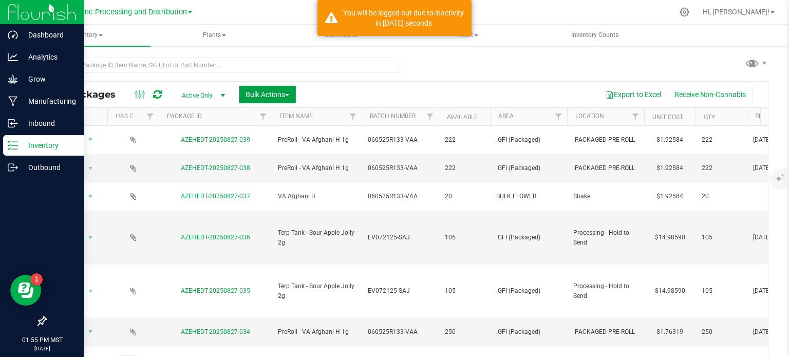
click at [264, 100] on button "Bulk Actions" at bounding box center [267, 94] width 57 height 17
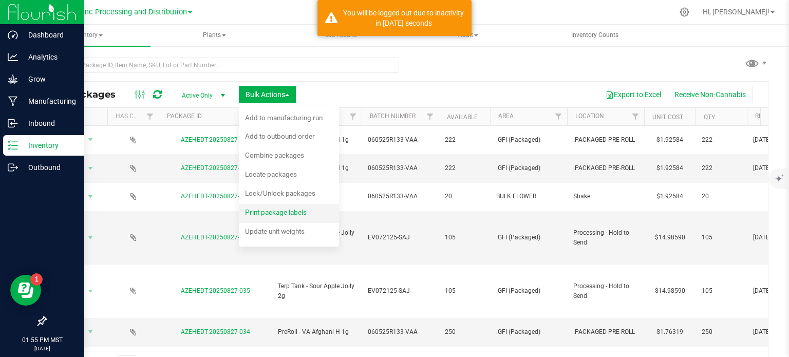
click at [257, 207] on div "Print package labels" at bounding box center [282, 213] width 75 height 16
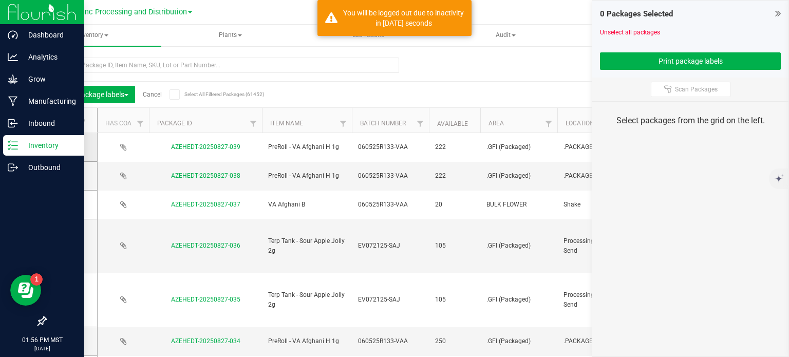
click at [72, 151] on span at bounding box center [69, 147] width 10 height 10
click at [0, 0] on input "checkbox" at bounding box center [0, 0] width 0 height 0
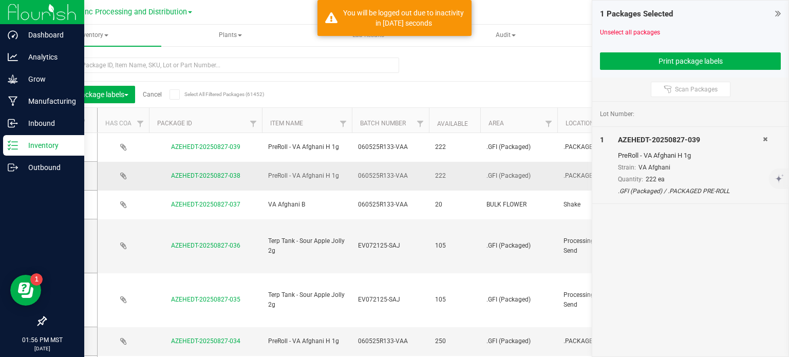
drag, startPoint x: 68, startPoint y: 173, endPoint x: 109, endPoint y: 164, distance: 42.1
click at [68, 176] on icon at bounding box center [68, 176] width 7 height 0
click at [0, 0] on input "checkbox" at bounding box center [0, 0] width 0 height 0
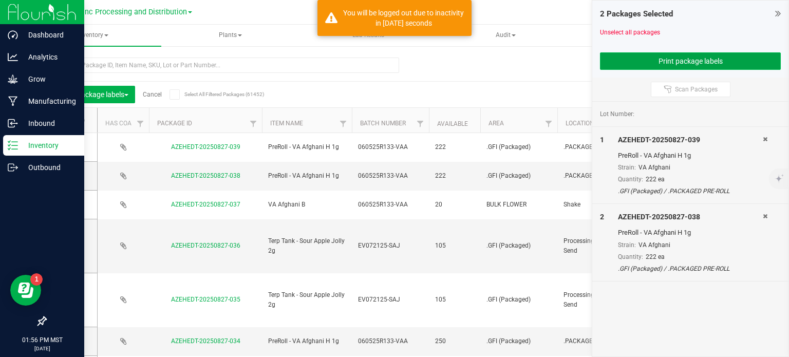
click at [698, 61] on button "Print package labels" at bounding box center [690, 60] width 181 height 17
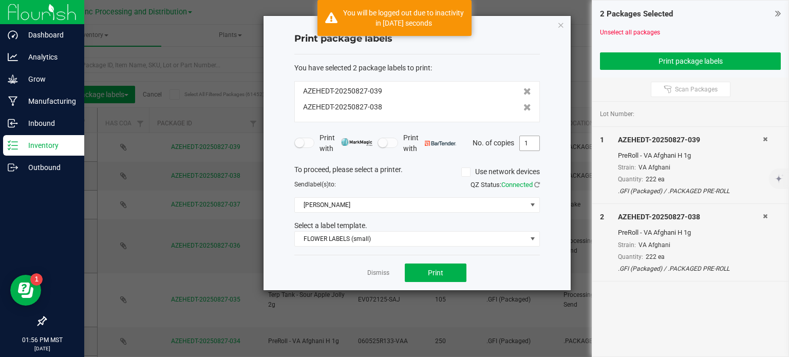
click at [535, 147] on input "1" at bounding box center [530, 143] width 20 height 14
click at [340, 211] on span "[PERSON_NAME]" at bounding box center [411, 205] width 232 height 14
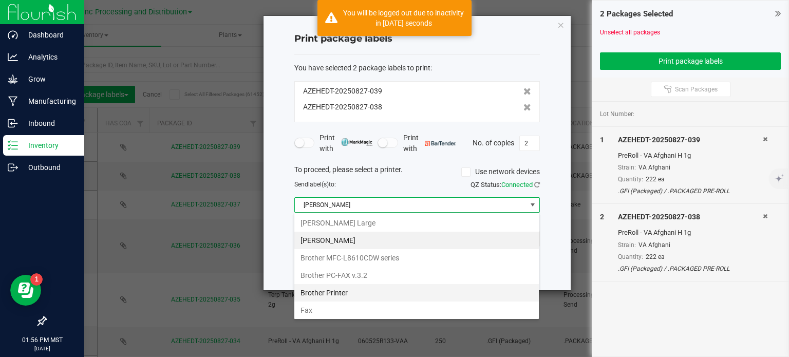
scroll to position [15, 245]
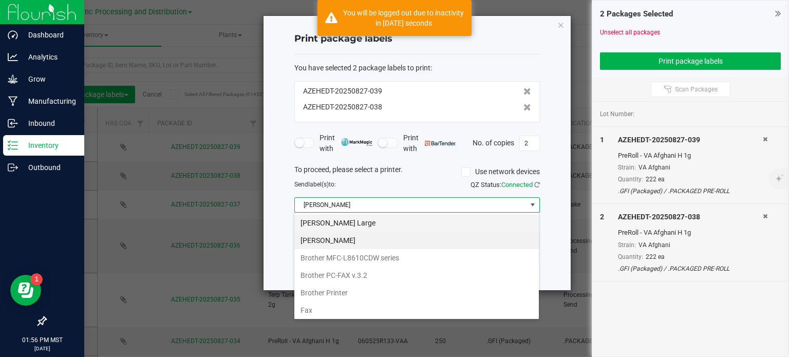
click at [340, 225] on Large "[PERSON_NAME] Large" at bounding box center [416, 222] width 244 height 17
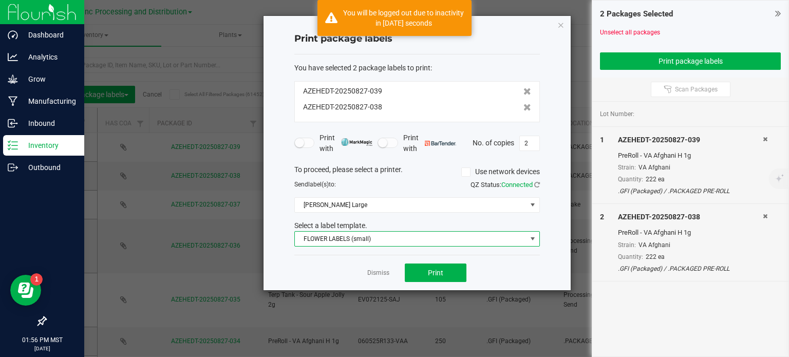
click at [349, 240] on span "FLOWER LABELS (small)" at bounding box center [411, 239] width 232 height 14
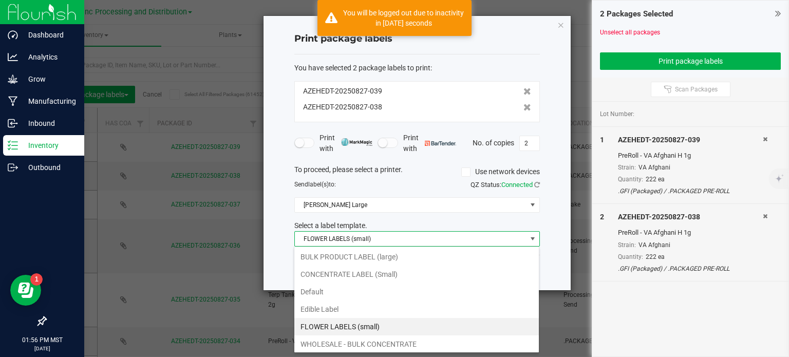
drag, startPoint x: 372, startPoint y: 254, endPoint x: 390, endPoint y: 258, distance: 17.9
click at [372, 255] on li "BULK PRODUCT LABEL (large)" at bounding box center [416, 256] width 244 height 17
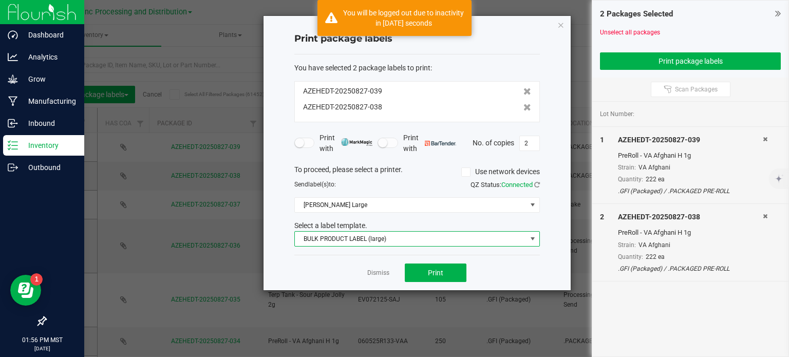
click at [536, 63] on div "You have selected 2 package labels to print :" at bounding box center [416, 68] width 245 height 11
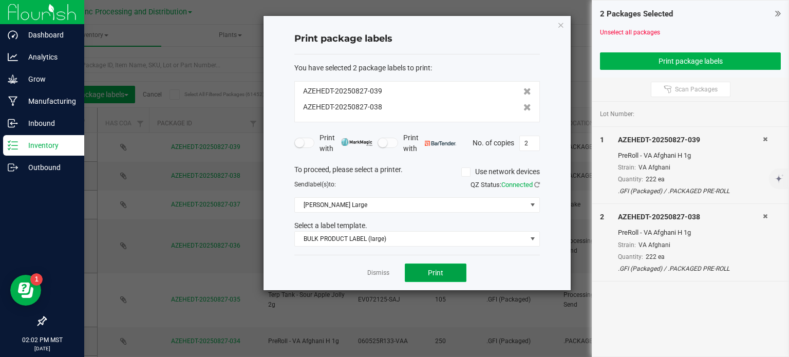
click at [423, 267] on button "Print" at bounding box center [436, 272] width 62 height 18
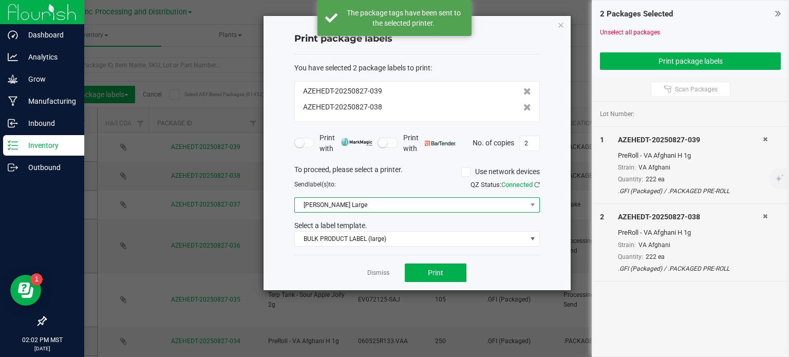
click at [398, 203] on span "[PERSON_NAME] Large" at bounding box center [411, 205] width 232 height 14
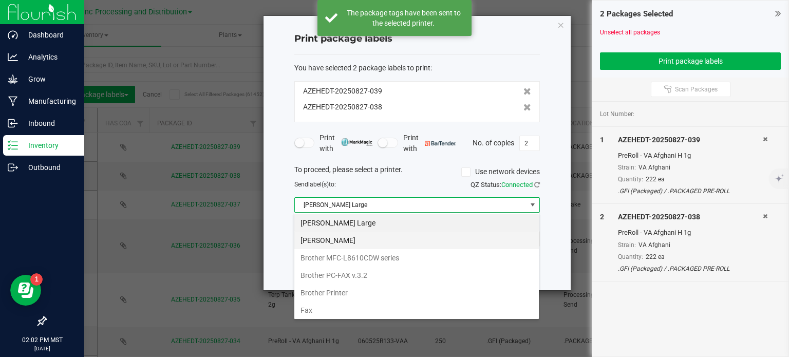
click at [374, 235] on Small "[PERSON_NAME]" at bounding box center [416, 240] width 244 height 17
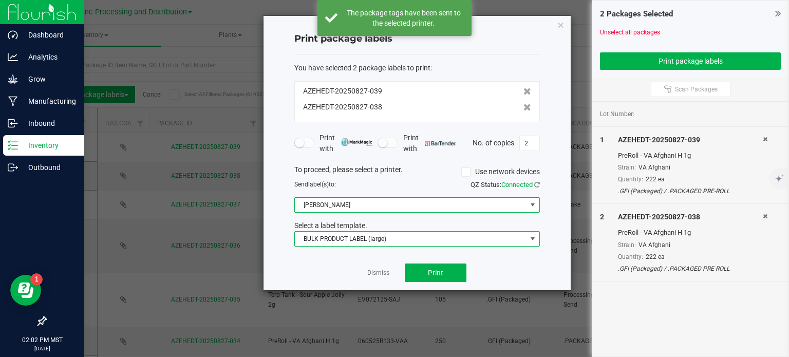
click at [374, 235] on span "BULK PRODUCT LABEL (large)" at bounding box center [411, 239] width 232 height 14
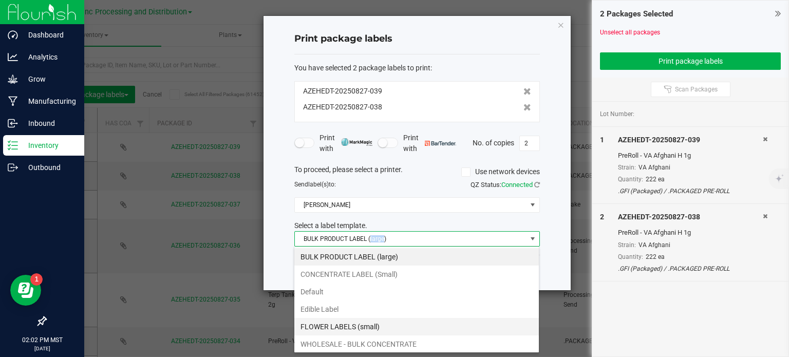
click at [382, 332] on li "FLOWER LABELS (small)" at bounding box center [416, 326] width 244 height 17
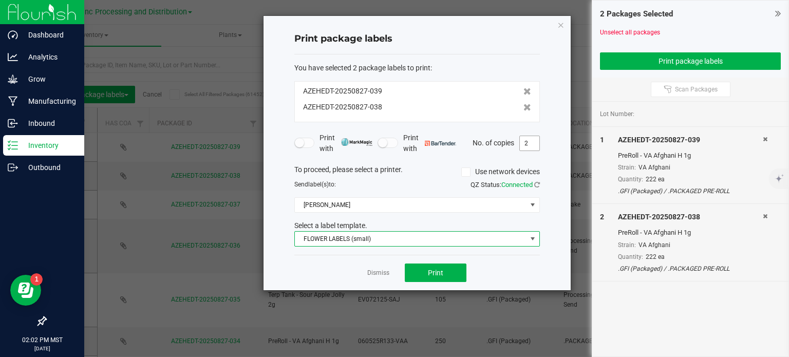
click at [526, 140] on input "2" at bounding box center [530, 143] width 20 height 14
type input "222"
click at [439, 270] on span "Print" at bounding box center [435, 273] width 15 height 8
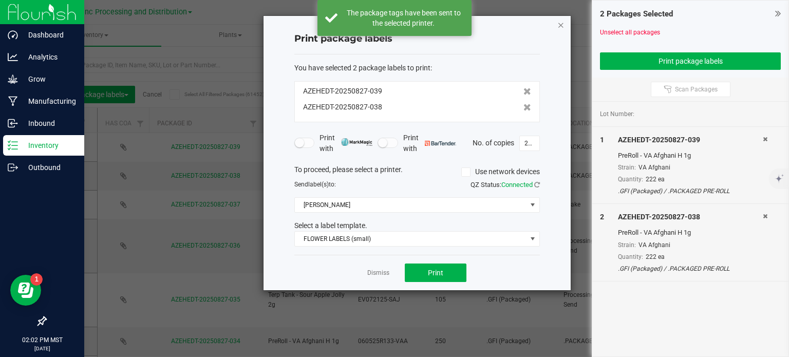
click at [560, 22] on icon "button" at bounding box center [560, 24] width 7 height 12
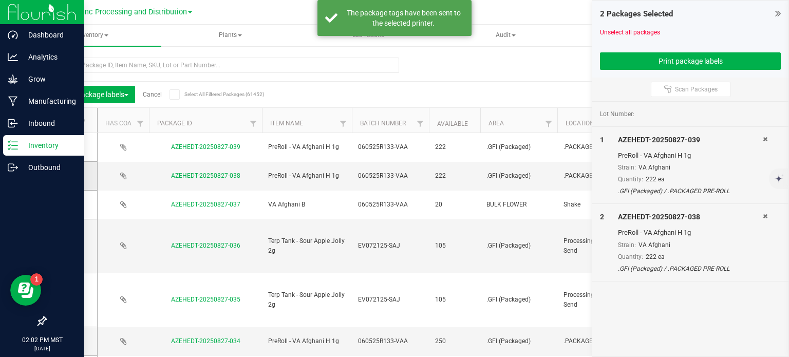
drag, startPoint x: 73, startPoint y: 205, endPoint x: 74, endPoint y: 174, distance: 30.8
click at [73, 205] on span at bounding box center [69, 204] width 10 height 10
click at [0, 0] on input "checkbox" at bounding box center [0, 0] width 0 height 0
click at [72, 174] on span at bounding box center [69, 175] width 10 height 10
click at [0, 0] on input "checkbox" at bounding box center [0, 0] width 0 height 0
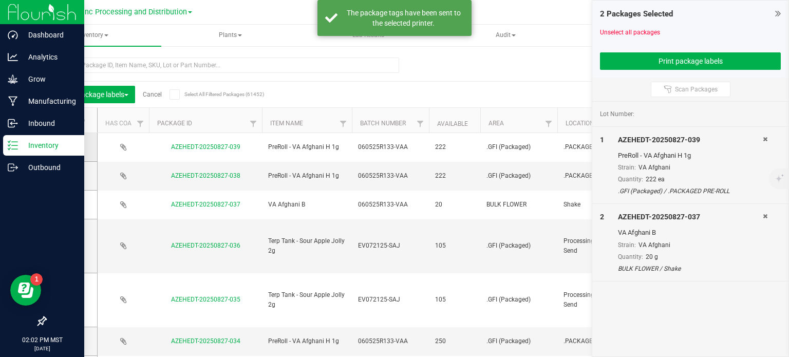
click at [68, 147] on icon at bounding box center [68, 147] width 7 height 0
click at [0, 0] on input "checkbox" at bounding box center [0, 0] width 0 height 0
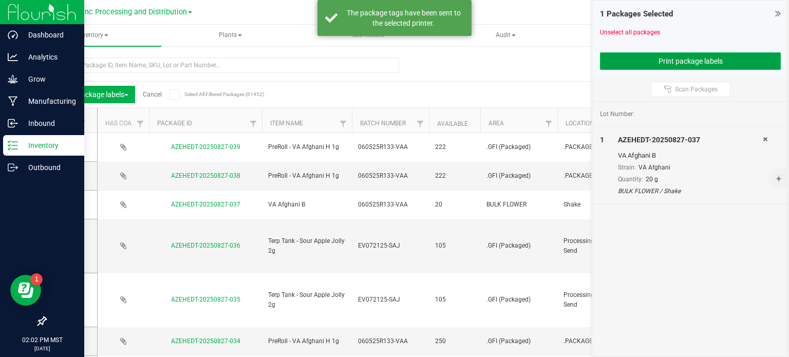
click at [604, 64] on button "Print package labels" at bounding box center [690, 60] width 181 height 17
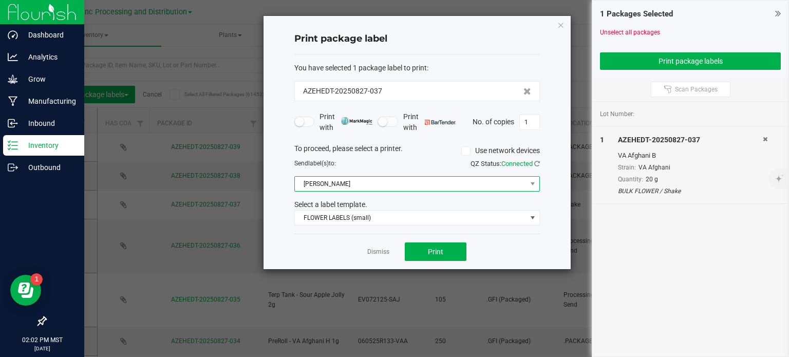
click at [349, 182] on span "[PERSON_NAME]" at bounding box center [411, 184] width 232 height 14
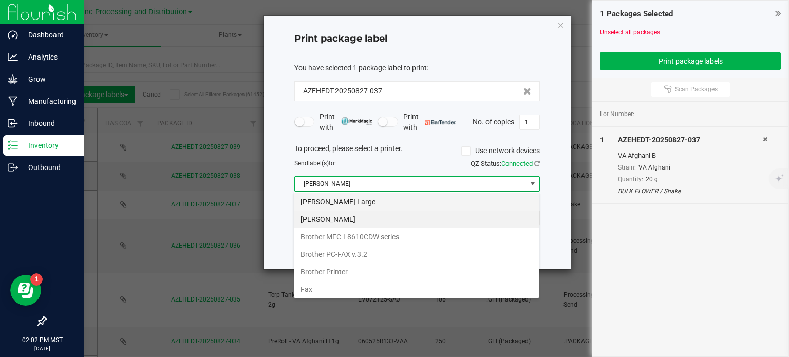
click at [345, 204] on Large "[PERSON_NAME] Large" at bounding box center [416, 201] width 244 height 17
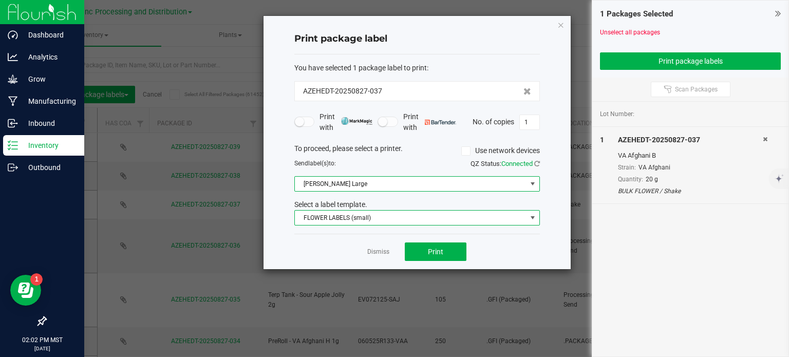
click at [343, 210] on span "FLOWER LABELS (small)" at bounding box center [416, 217] width 245 height 15
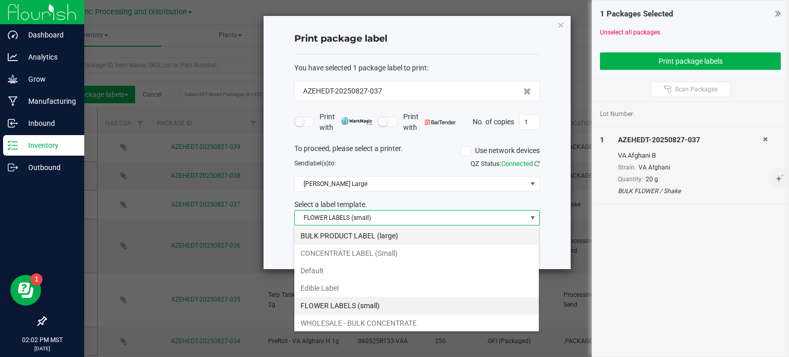
click at [339, 233] on li "BULK PRODUCT LABEL (large)" at bounding box center [416, 235] width 244 height 17
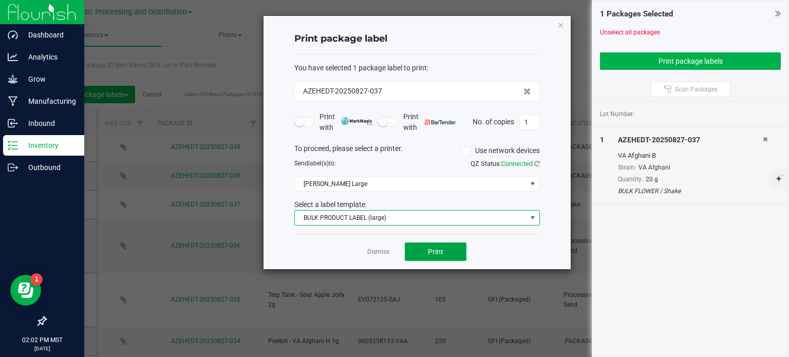
click at [442, 253] on span "Print" at bounding box center [435, 252] width 15 height 8
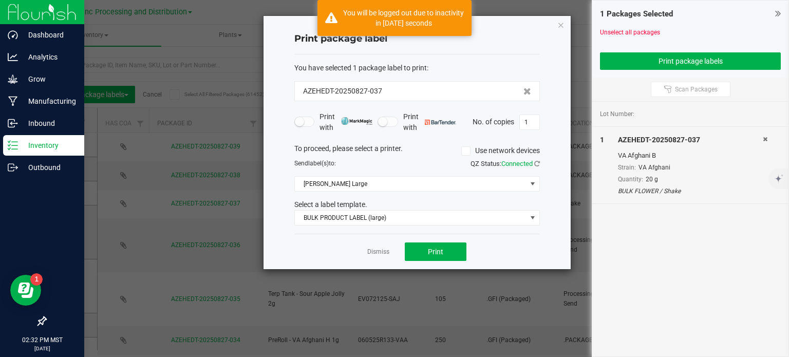
drag, startPoint x: 562, startPoint y: 24, endPoint x: 523, endPoint y: 82, distance: 69.8
click at [562, 24] on icon "button" at bounding box center [560, 24] width 7 height 12
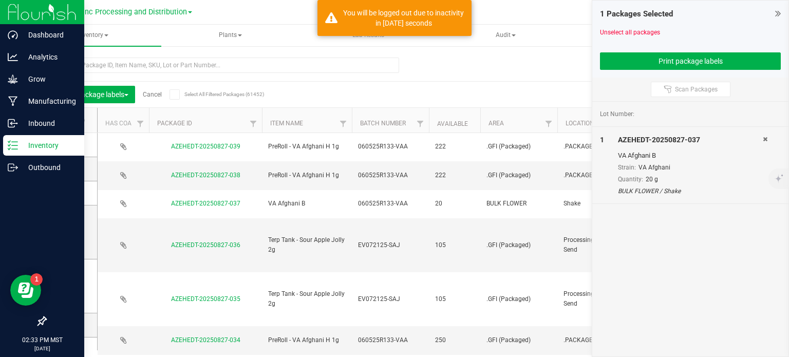
click at [150, 96] on link "Cancel" at bounding box center [152, 94] width 19 height 7
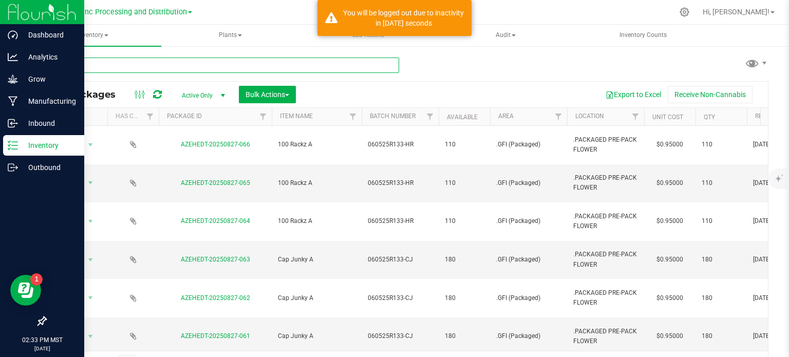
click at [123, 60] on input "text" at bounding box center [222, 65] width 354 height 15
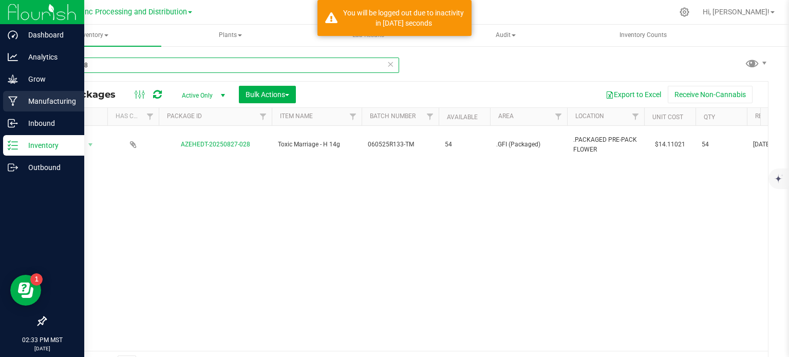
type input "0827-028"
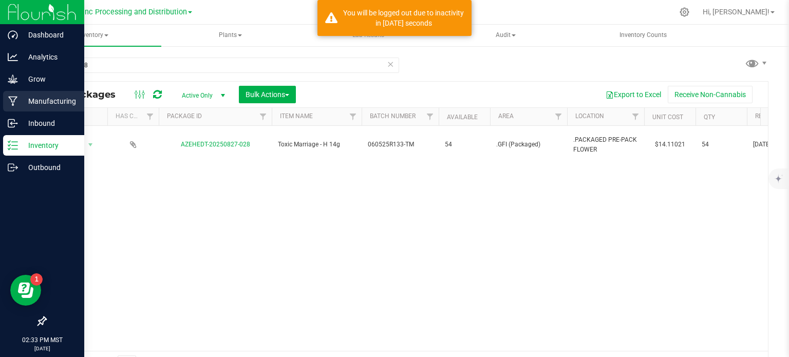
click at [23, 107] on div "Manufacturing" at bounding box center [43, 101] width 81 height 21
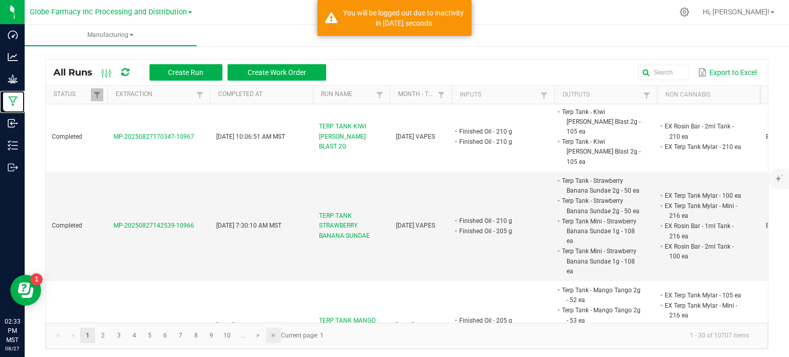
scroll to position [316, 0]
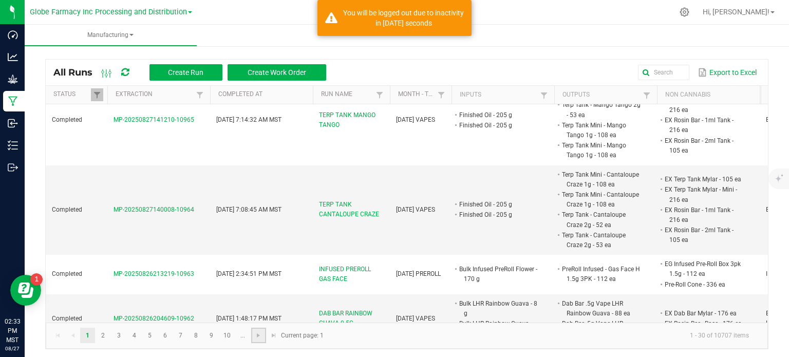
click at [262, 336] on link at bounding box center [258, 335] width 15 height 15
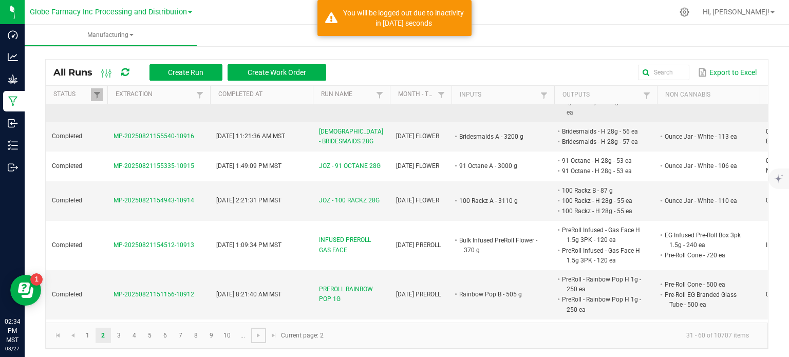
scroll to position [1438, 0]
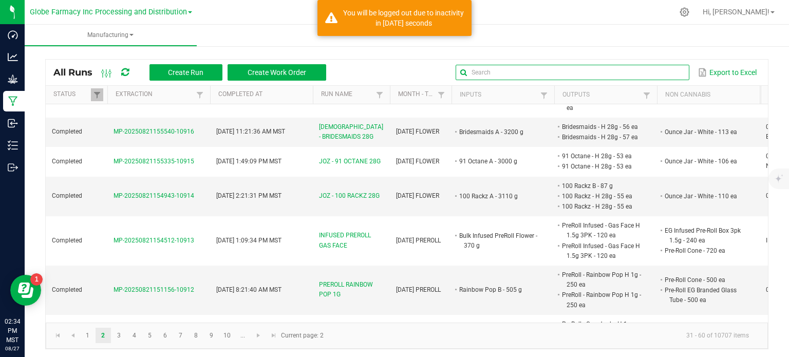
click at [655, 73] on input "text" at bounding box center [572, 72] width 234 height 15
type input "TOXIC MARRIAGE"
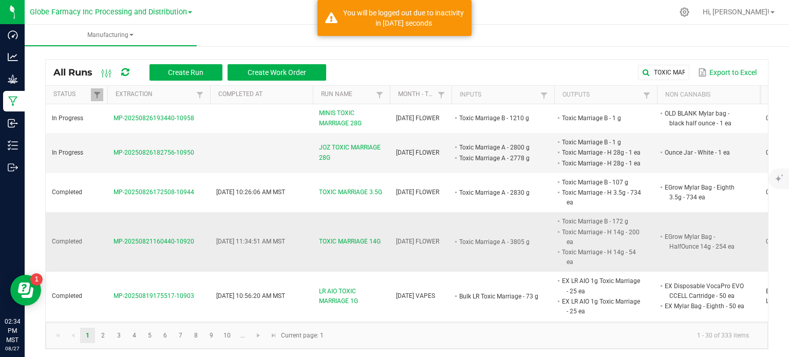
drag, startPoint x: 193, startPoint y: 243, endPoint x: 115, endPoint y: 240, distance: 78.1
click at [115, 240] on td "MP-20250821160440-10920" at bounding box center [158, 242] width 103 height 60
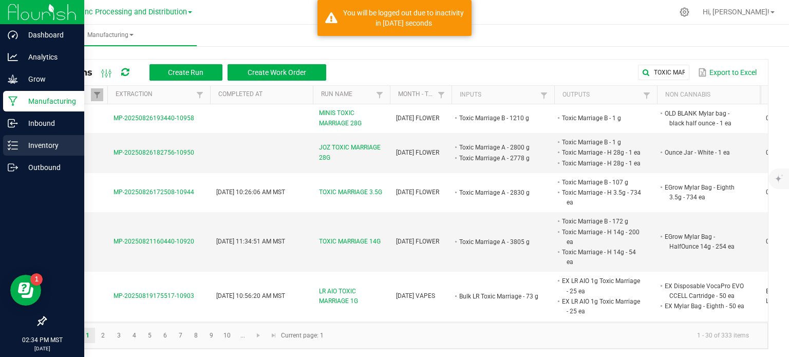
drag, startPoint x: 10, startPoint y: 148, endPoint x: 18, endPoint y: 149, distance: 8.2
click at [10, 148] on icon at bounding box center [13, 145] width 10 height 10
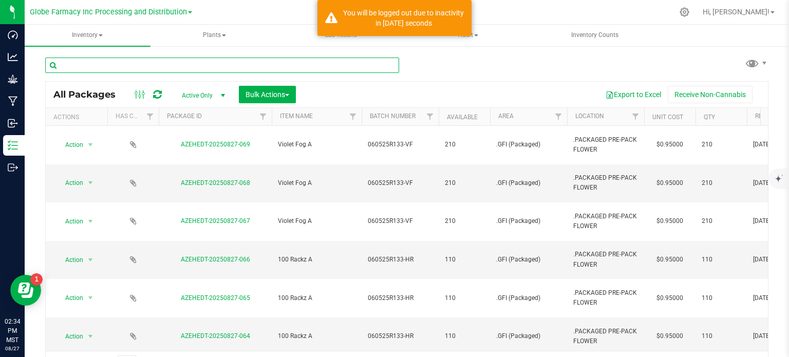
click at [135, 68] on input "text" at bounding box center [222, 65] width 354 height 15
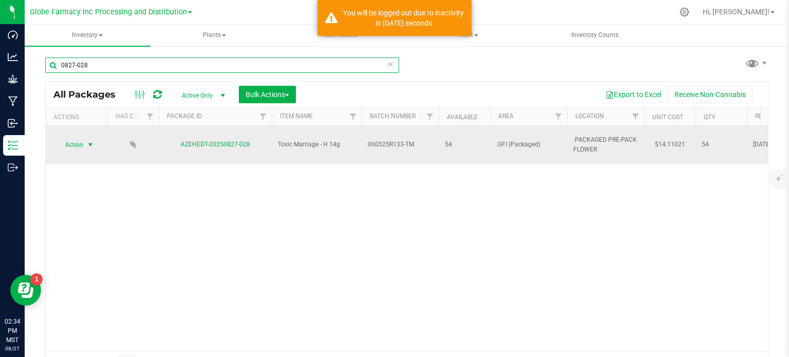
type input "0827-028"
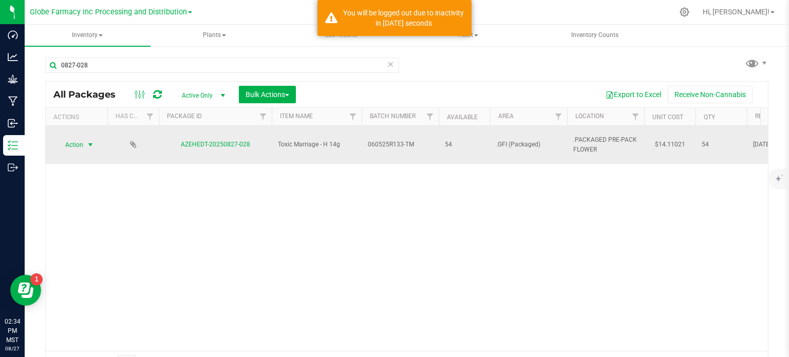
click at [82, 138] on span "Action" at bounding box center [70, 145] width 28 height 14
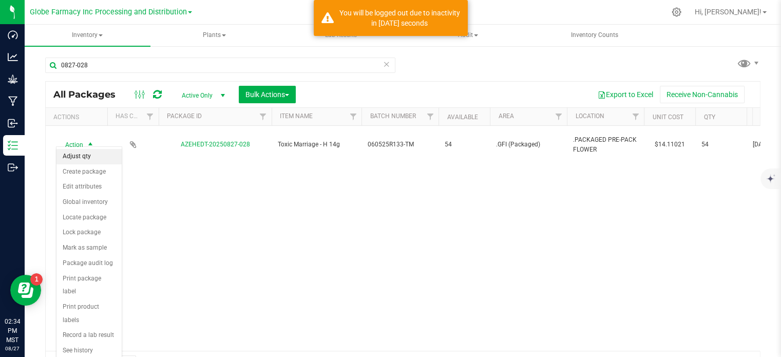
click at [82, 158] on li "Adjust qty" at bounding box center [88, 156] width 65 height 15
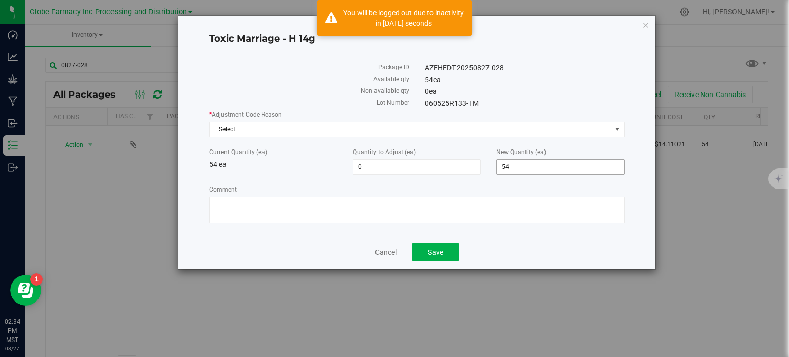
click at [571, 168] on span "54 54" at bounding box center [560, 166] width 128 height 15
click at [571, 168] on input "54" at bounding box center [560, 167] width 127 height 14
type input "53"
click at [450, 128] on span "Select" at bounding box center [411, 129] width 402 height 14
type input "-1"
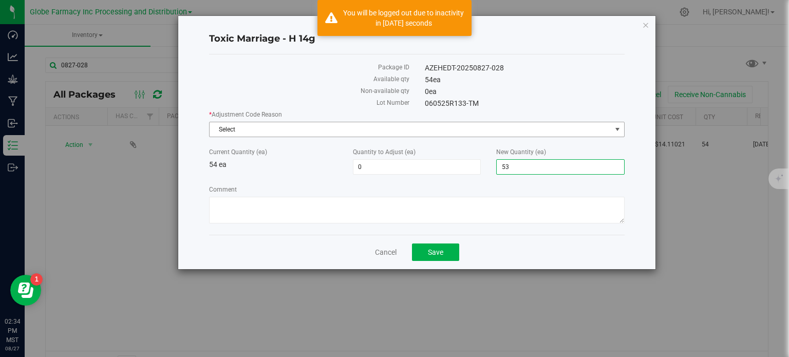
type input "53"
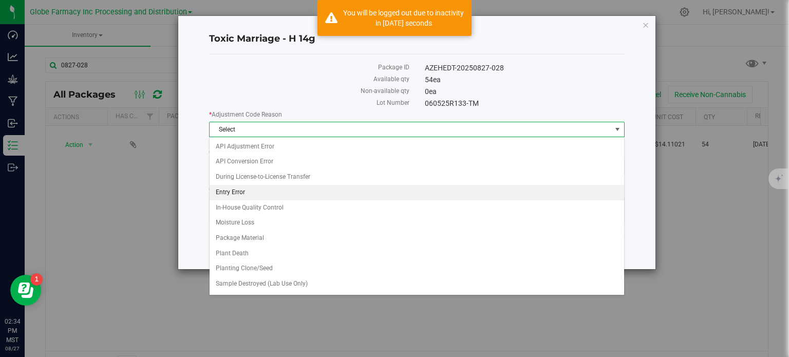
click at [259, 195] on li "Entry Error" at bounding box center [417, 192] width 414 height 15
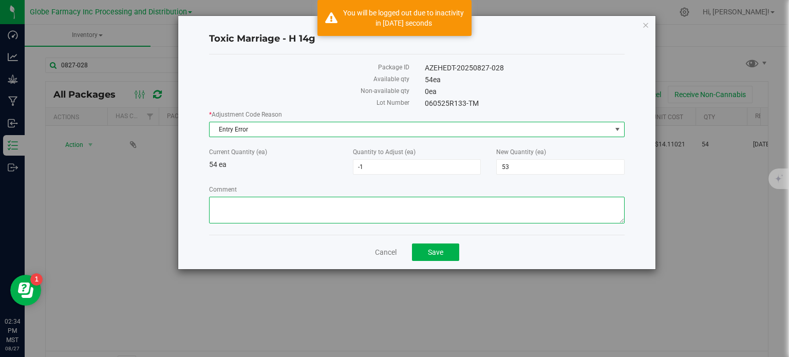
click at [247, 200] on textarea "Comment" at bounding box center [416, 210] width 415 height 27
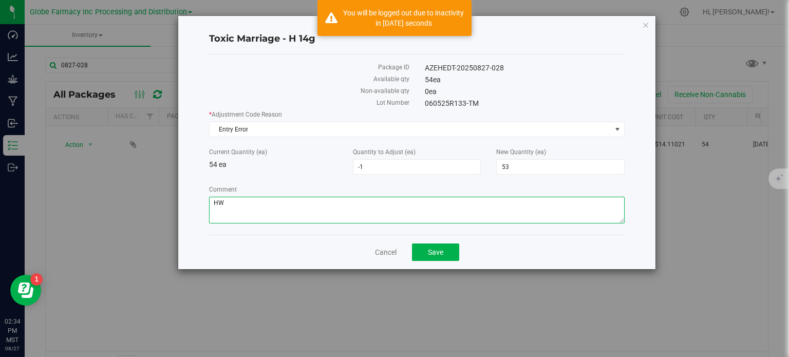
type textarea "H"
paste textarea "MP-20250821160440-10920"
type textarea "HEAT SEAL MISCOUNT MP-20250821160440-10920 -BH"
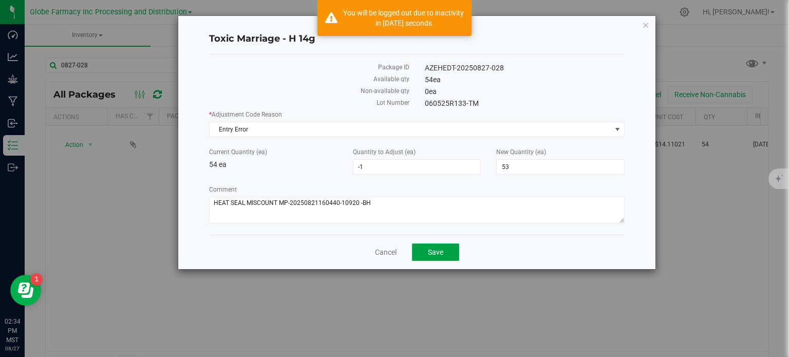
click at [429, 258] on button "Save" at bounding box center [435, 251] width 47 height 17
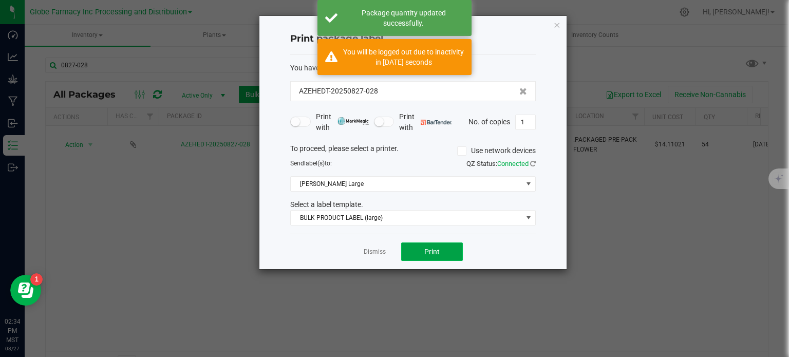
click at [425, 254] on span "Print" at bounding box center [431, 252] width 15 height 8
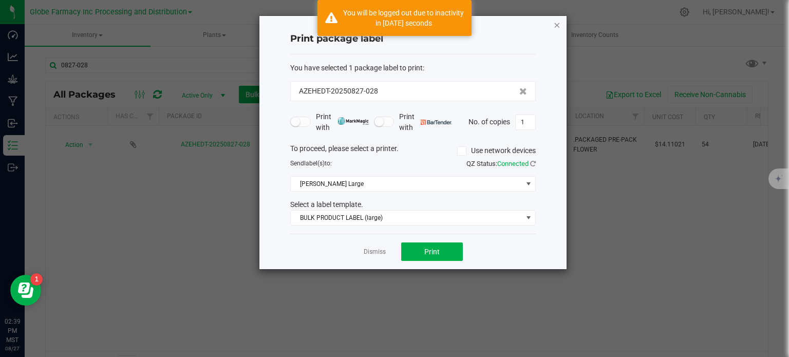
click at [559, 27] on icon "button" at bounding box center [556, 24] width 7 height 12
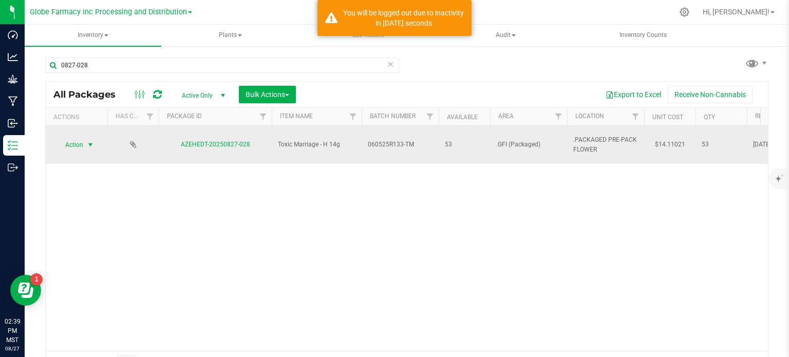
click at [86, 140] on span "select" at bounding box center [90, 145] width 13 height 14
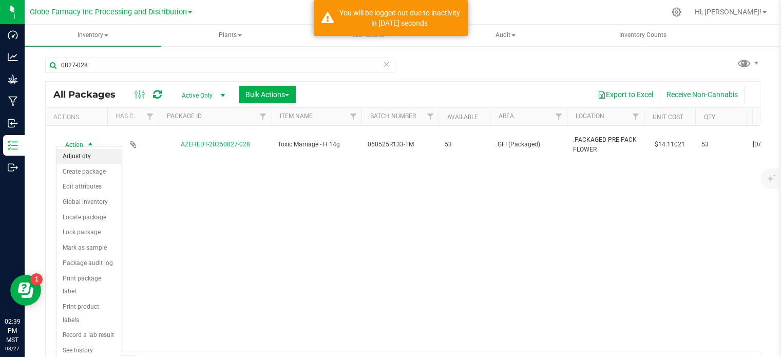
click at [90, 161] on li "Adjust qty" at bounding box center [88, 156] width 65 height 15
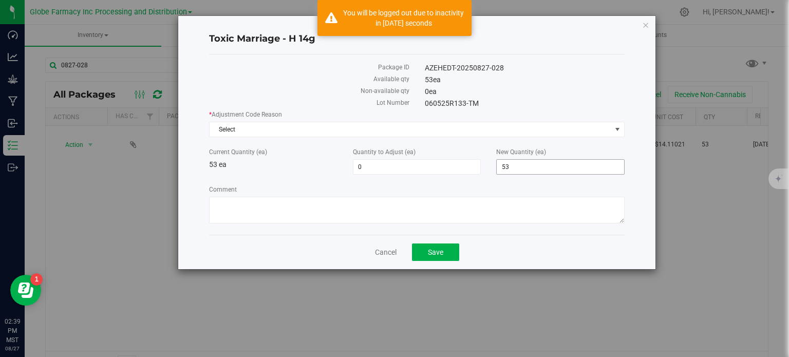
click at [522, 169] on span "53 53" at bounding box center [560, 166] width 128 height 15
click at [522, 169] on input "53" at bounding box center [560, 167] width 127 height 14
type input "54"
type input "1"
type input "54"
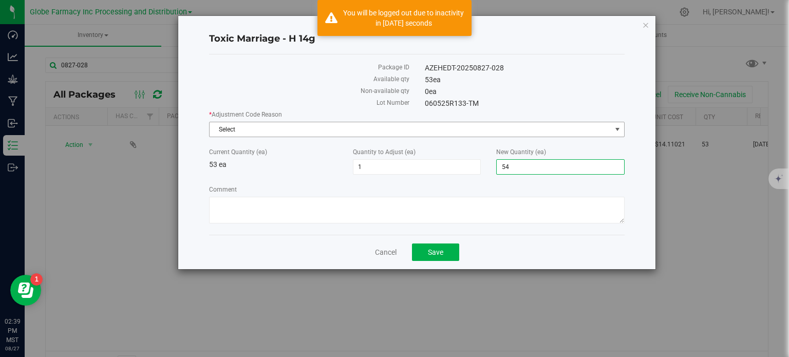
click at [296, 125] on span "Select" at bounding box center [411, 129] width 402 height 14
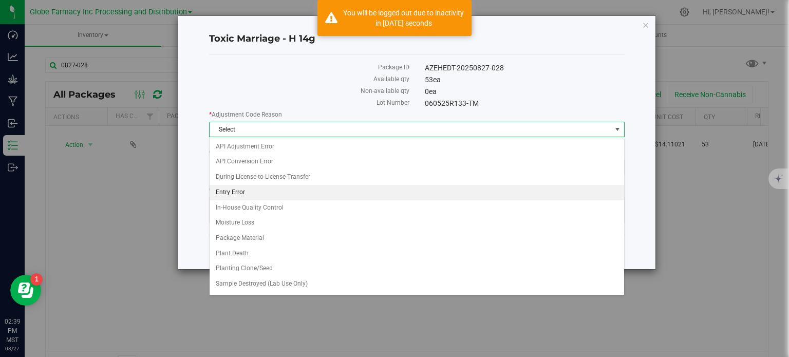
click at [265, 198] on li "Entry Error" at bounding box center [417, 192] width 414 height 15
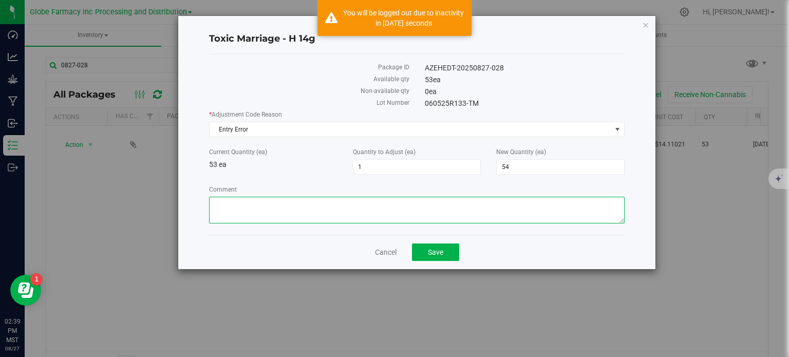
click at [251, 220] on textarea "Comment" at bounding box center [416, 210] width 415 height 27
paste textarea "MP-20250821160440-10920"
type textarea "I FOUND THE MISSING PACKAGE MP-20250821160440-10920 -BH"
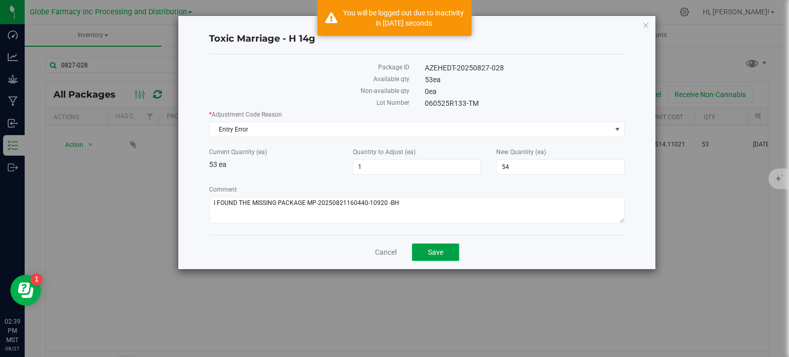
click at [430, 249] on span "Save" at bounding box center [435, 252] width 15 height 8
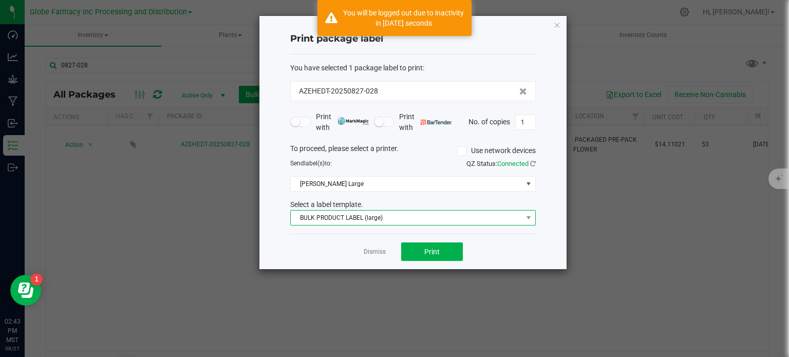
click at [397, 224] on span "BULK PRODUCT LABEL (large)" at bounding box center [412, 217] width 245 height 15
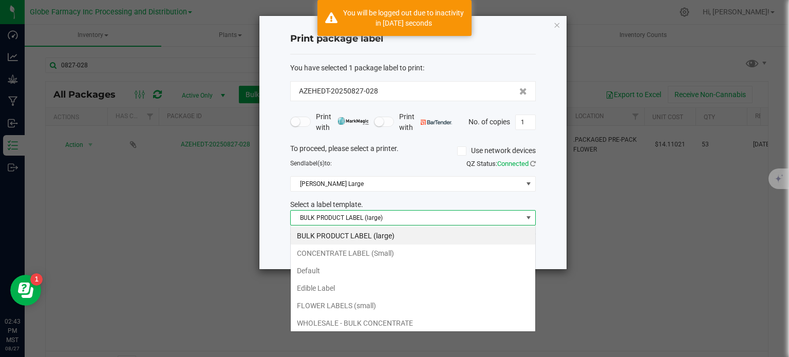
scroll to position [15, 245]
click at [555, 27] on icon "button" at bounding box center [556, 24] width 7 height 12
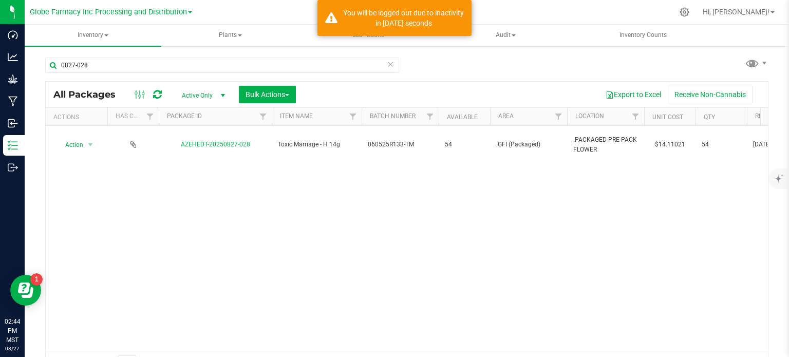
click at [387, 67] on icon at bounding box center [390, 64] width 7 height 12
